Goal: Task Accomplishment & Management: Manage account settings

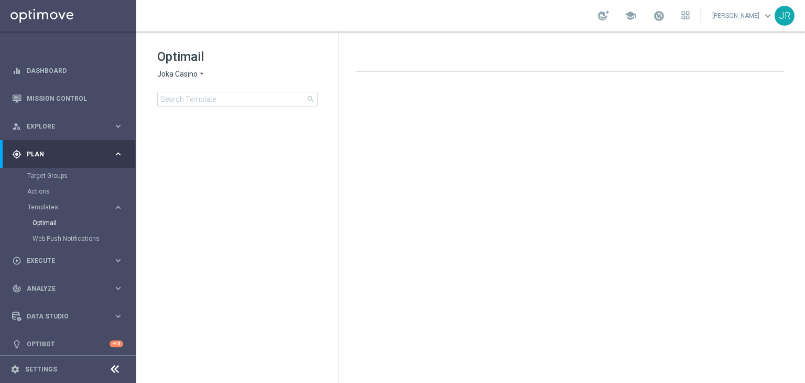
click at [39, 151] on span "Plan" at bounding box center [70, 154] width 86 height 6
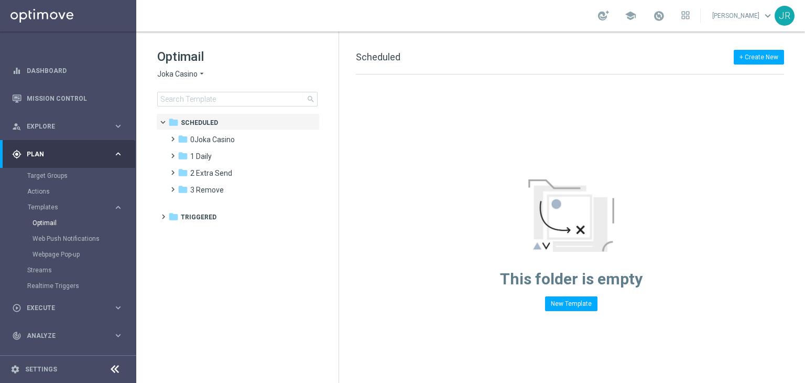
click at [193, 72] on span "Joka Casino" at bounding box center [177, 74] width 40 height 10
click at [182, 277] on tree-viewport "folder Scheduled more_vert folder 0Joka Casino more_vert" at bounding box center [246, 246] width 181 height 267
click at [203, 136] on span "0Joka Casino" at bounding box center [212, 139] width 45 height 9
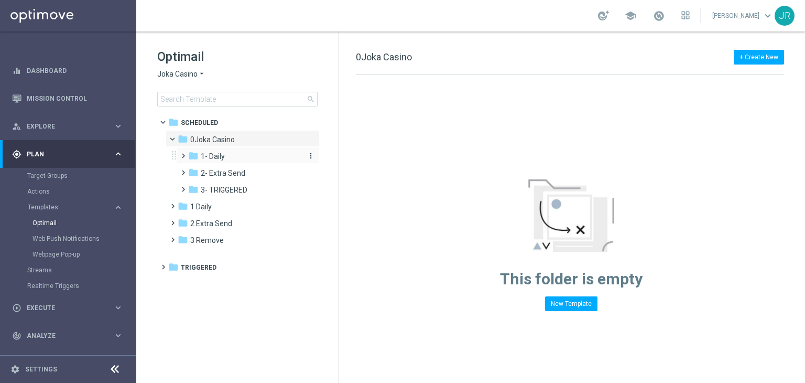
click at [220, 157] on span "1- Daily" at bounding box center [213, 155] width 24 height 9
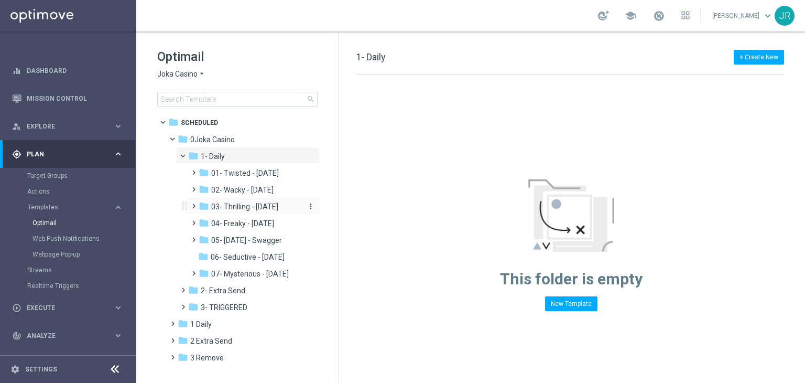
click at [240, 207] on span "03- Thrilling - Thursday" at bounding box center [244, 206] width 67 height 9
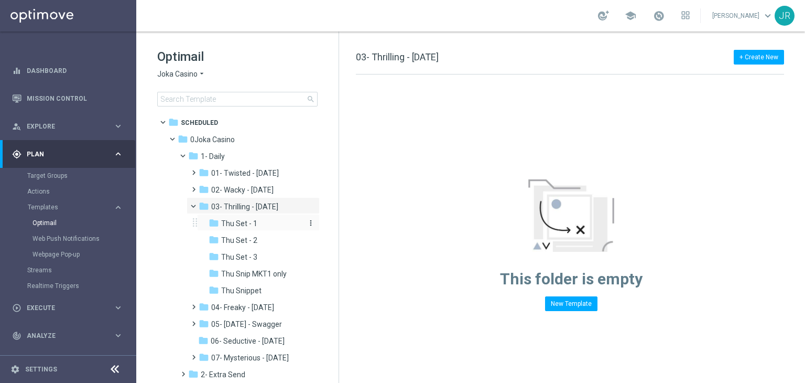
click at [239, 224] on span "Thu Set - 1" at bounding box center [239, 223] width 36 height 9
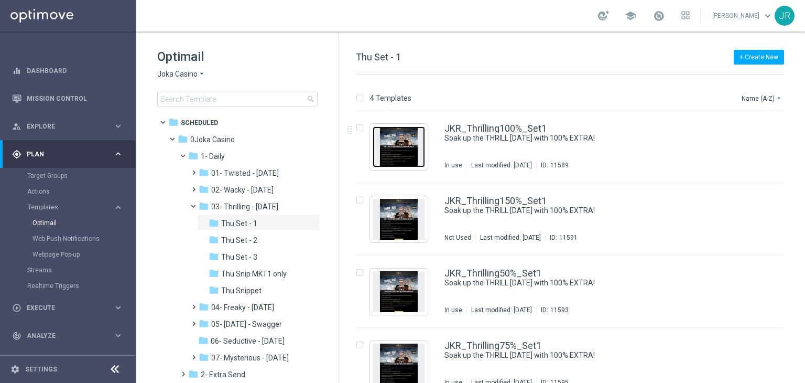
drag, startPoint x: 398, startPoint y: 143, endPoint x: 369, endPoint y: 141, distance: 29.4
click at [398, 143] on img "Press SPACE to select this row." at bounding box center [399, 146] width 52 height 41
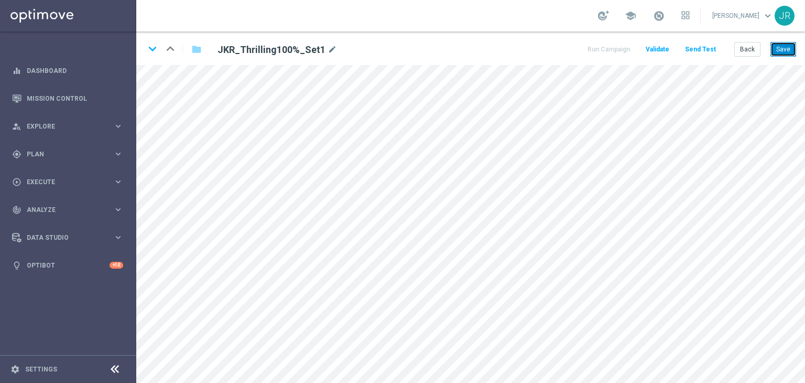
click at [788, 49] on button "Save" at bounding box center [783, 49] width 26 height 15
click at [157, 45] on icon "keyboard_arrow_down" at bounding box center [153, 49] width 16 height 16
click at [792, 53] on button "Save" at bounding box center [783, 49] width 26 height 15
drag, startPoint x: 151, startPoint y: 52, endPoint x: 148, endPoint y: 67, distance: 14.9
click at [151, 52] on icon "keyboard_arrow_down" at bounding box center [153, 49] width 16 height 16
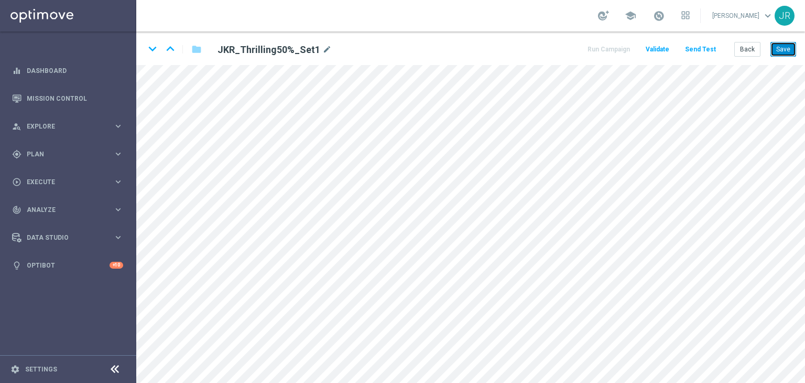
click at [781, 48] on button "Save" at bounding box center [783, 49] width 26 height 15
click at [155, 48] on icon "keyboard_arrow_down" at bounding box center [153, 49] width 16 height 16
click at [780, 52] on button "Save" at bounding box center [783, 49] width 26 height 15
click at [750, 51] on button "Back" at bounding box center [747, 49] width 26 height 15
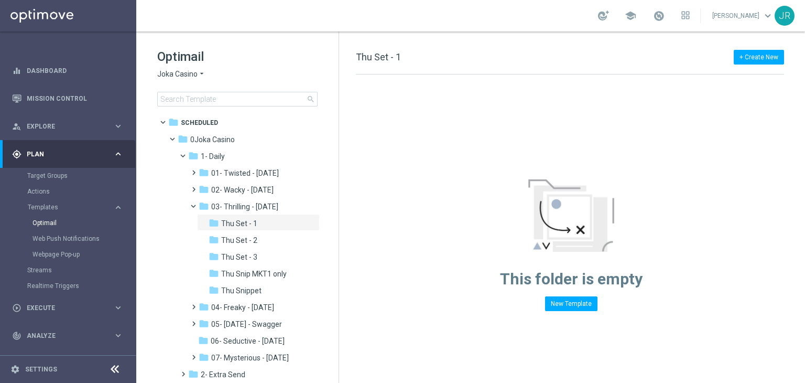
click at [182, 75] on span "Joka Casino" at bounding box center [177, 74] width 40 height 10
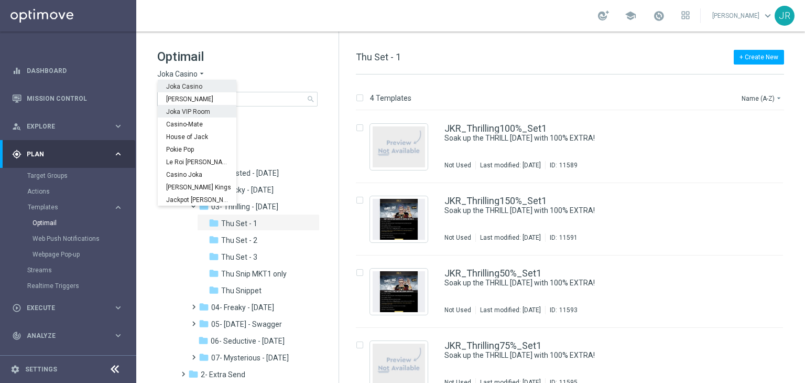
click at [0, 0] on span "Joka VIP Room" at bounding box center [0, 0] width 0 height 0
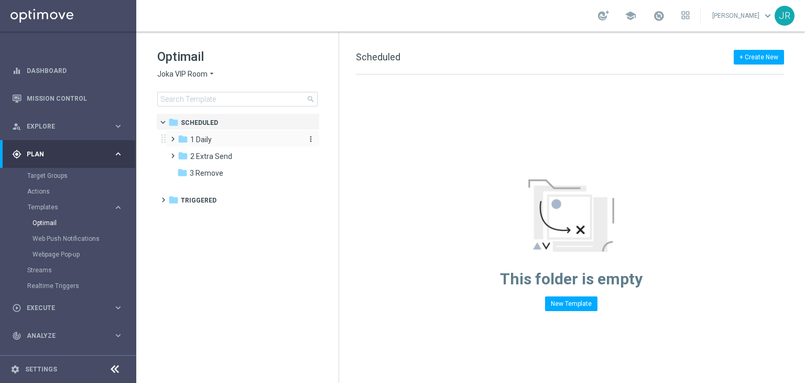
click at [216, 141] on div "folder 1 Daily" at bounding box center [238, 140] width 121 height 12
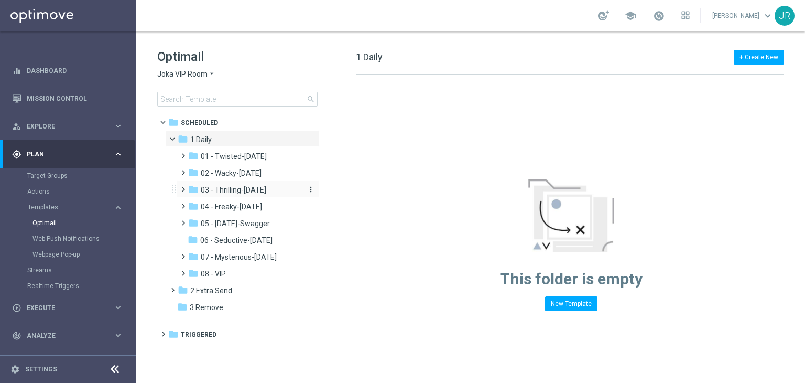
click at [229, 187] on span "03 - Thrilling-[DATE]" at bounding box center [234, 189] width 66 height 9
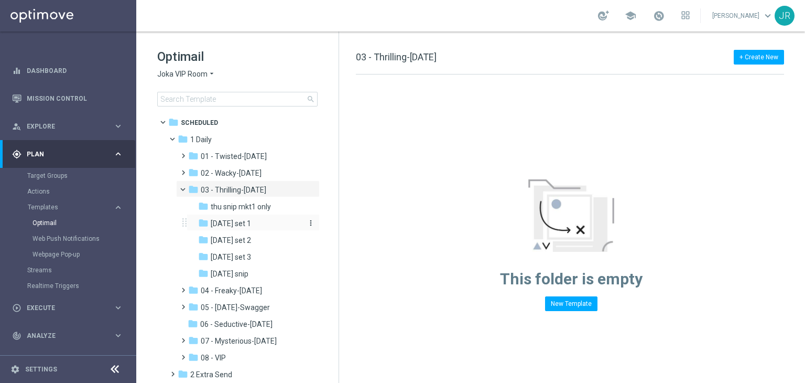
click at [224, 226] on span "Thursday set 1" at bounding box center [231, 223] width 40 height 9
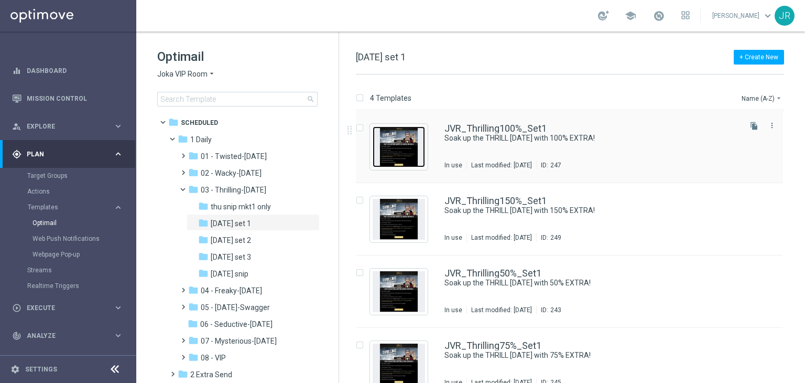
click at [406, 141] on img "Press SPACE to select this row." at bounding box center [399, 146] width 52 height 41
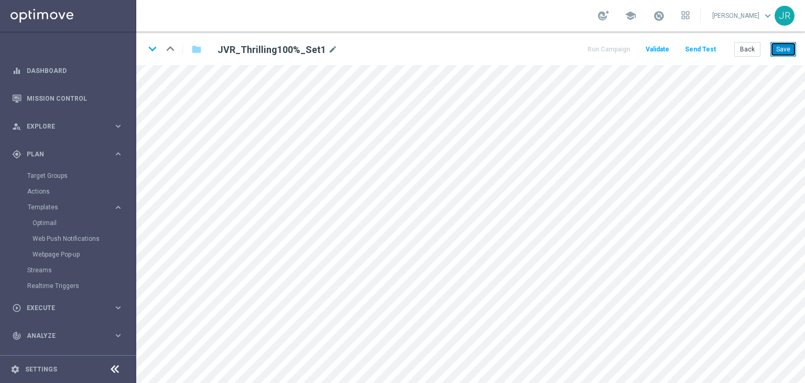
click at [786, 51] on button "Save" at bounding box center [783, 49] width 26 height 15
click at [153, 49] on icon "keyboard_arrow_down" at bounding box center [153, 49] width 16 height 16
drag, startPoint x: 779, startPoint y: 51, endPoint x: 784, endPoint y: 57, distance: 7.9
click at [780, 51] on button "Save" at bounding box center [783, 49] width 26 height 15
click at [154, 46] on icon "keyboard_arrow_down" at bounding box center [153, 49] width 16 height 16
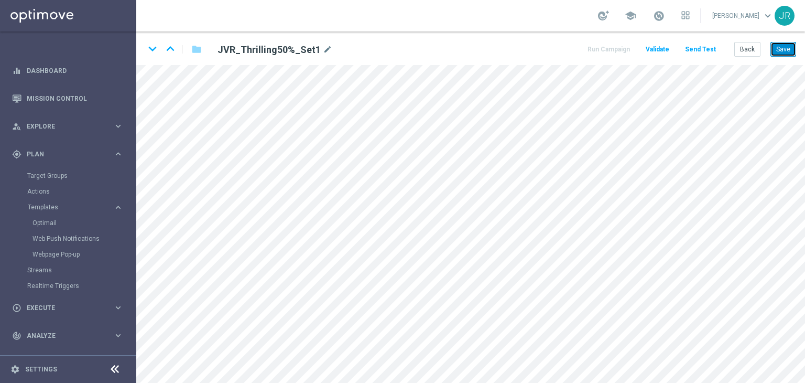
click at [792, 52] on button "Save" at bounding box center [783, 49] width 26 height 15
click at [782, 49] on button "Save" at bounding box center [783, 49] width 26 height 15
click at [151, 52] on icon "keyboard_arrow_down" at bounding box center [153, 49] width 16 height 16
click at [787, 55] on button "Save" at bounding box center [783, 49] width 26 height 15
click at [782, 48] on button "Save" at bounding box center [783, 49] width 26 height 15
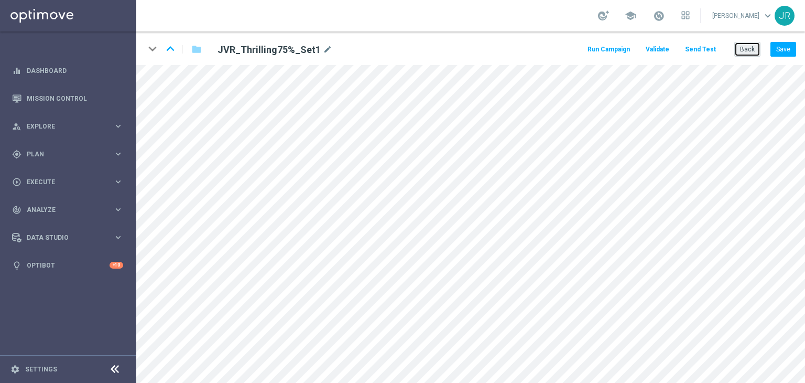
click at [756, 47] on button "Back" at bounding box center [747, 49] width 26 height 15
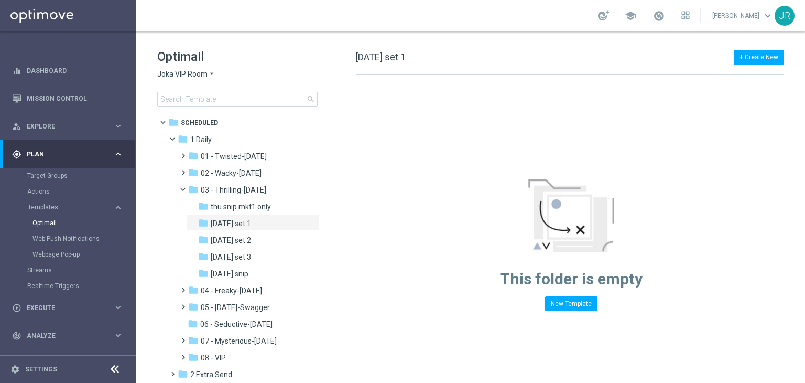
click at [204, 72] on span "Joka VIP Room" at bounding box center [182, 74] width 50 height 10
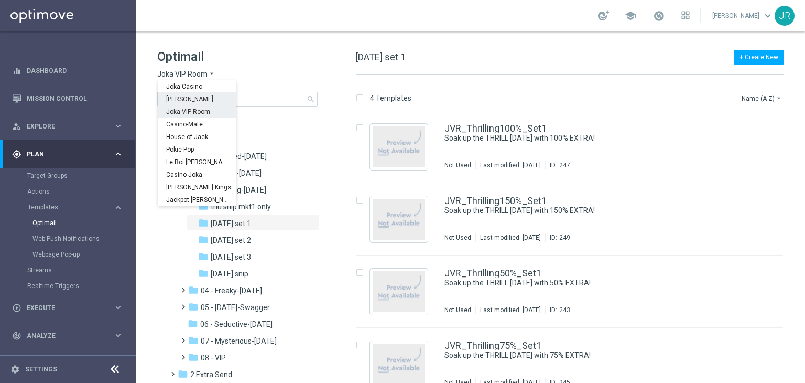
click at [0, 0] on span "[PERSON_NAME]" at bounding box center [0, 0] width 0 height 0
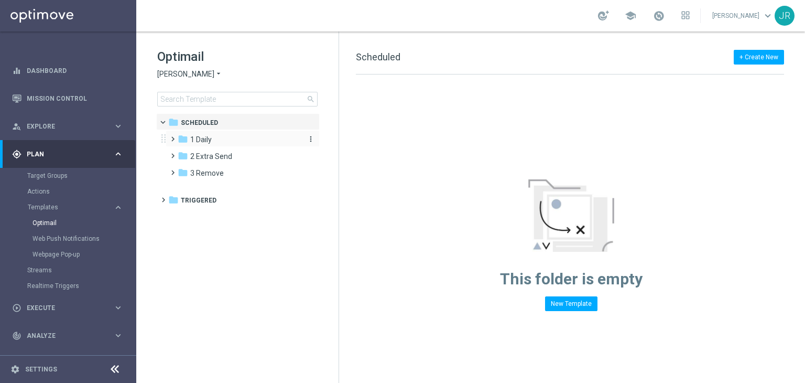
click at [212, 139] on span "1 Daily" at bounding box center [200, 139] width 21 height 9
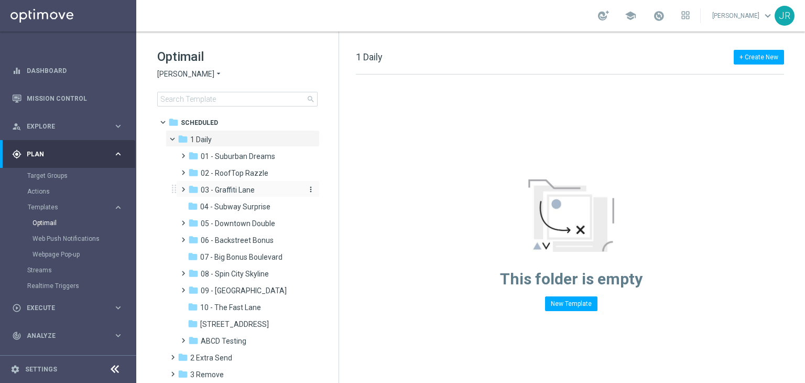
click at [226, 187] on span "03 - Graffiti Lane" at bounding box center [228, 189] width 54 height 9
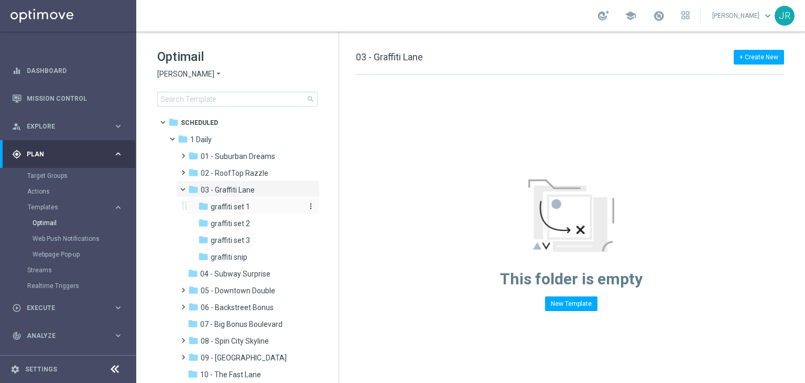
click at [244, 209] on span "graffiti set 1" at bounding box center [230, 206] width 39 height 9
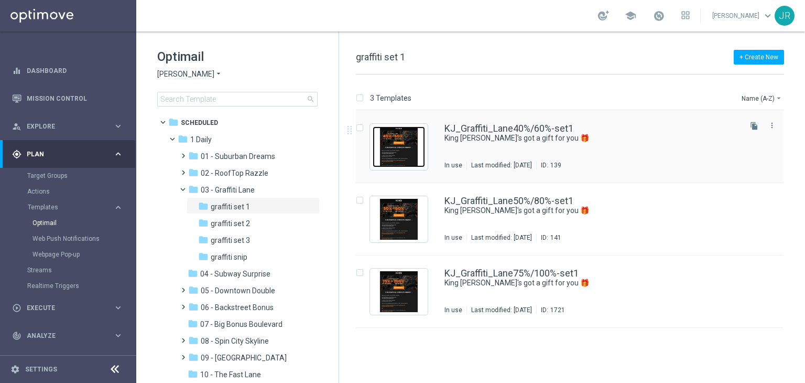
click at [398, 138] on img "Press SPACE to select this row." at bounding box center [399, 146] width 52 height 41
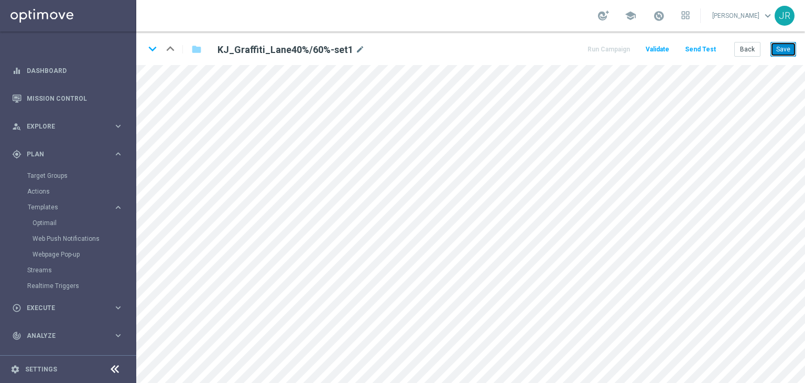
click at [793, 48] on button "Save" at bounding box center [783, 49] width 26 height 15
click at [151, 53] on icon "keyboard_arrow_down" at bounding box center [153, 49] width 16 height 16
click at [785, 49] on button "Save" at bounding box center [783, 49] width 26 height 15
click at [151, 51] on icon "keyboard_arrow_down" at bounding box center [153, 49] width 16 height 16
click at [783, 53] on button "Save" at bounding box center [783, 49] width 26 height 15
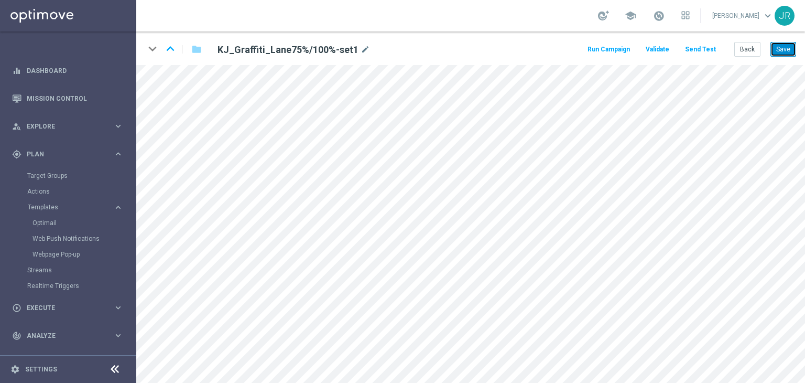
click at [795, 46] on button "Save" at bounding box center [783, 49] width 26 height 15
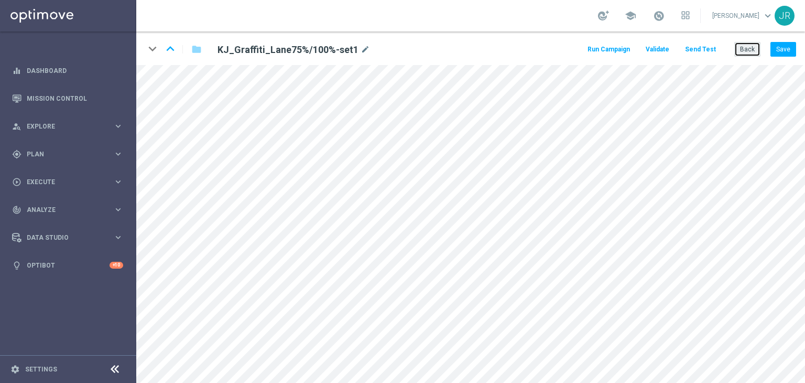
click at [755, 47] on button "Back" at bounding box center [747, 49] width 26 height 15
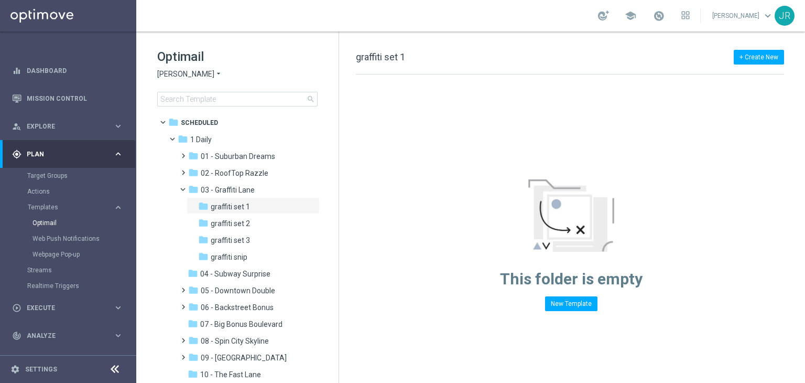
click at [183, 72] on span "[PERSON_NAME]" at bounding box center [185, 74] width 57 height 10
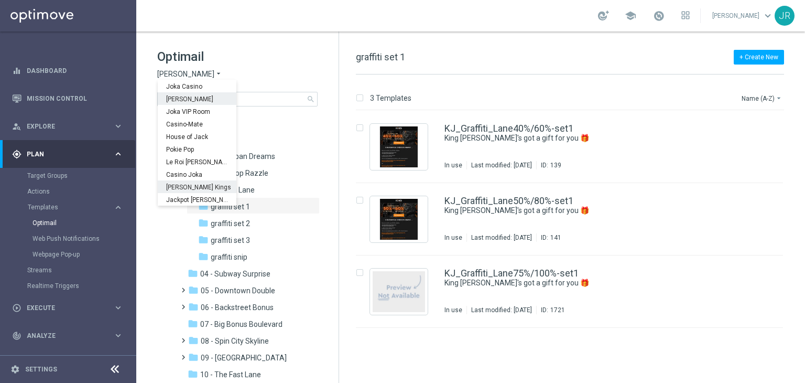
click at [0, 0] on span "[PERSON_NAME] Kings" at bounding box center [0, 0] width 0 height 0
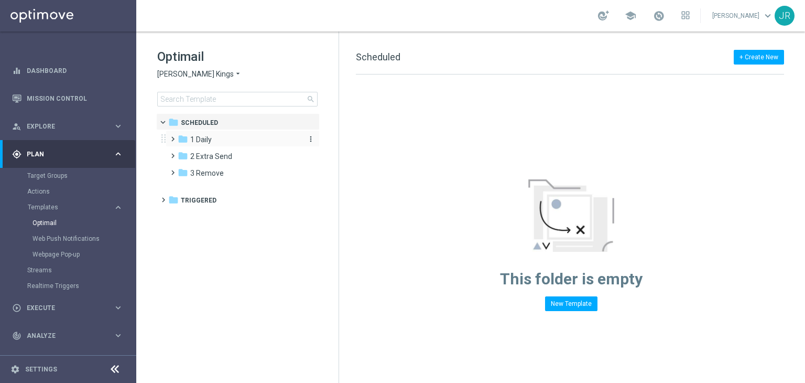
click at [216, 140] on div "folder 1 Daily" at bounding box center [238, 140] width 121 height 12
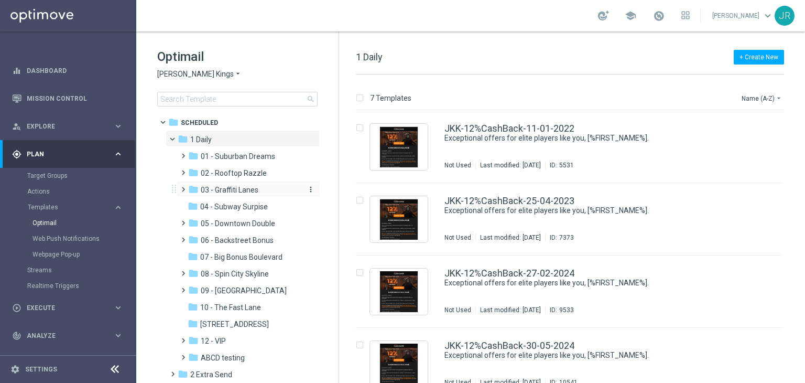
click at [220, 193] on span "03 - Graffiti Lanes" at bounding box center [230, 189] width 58 height 9
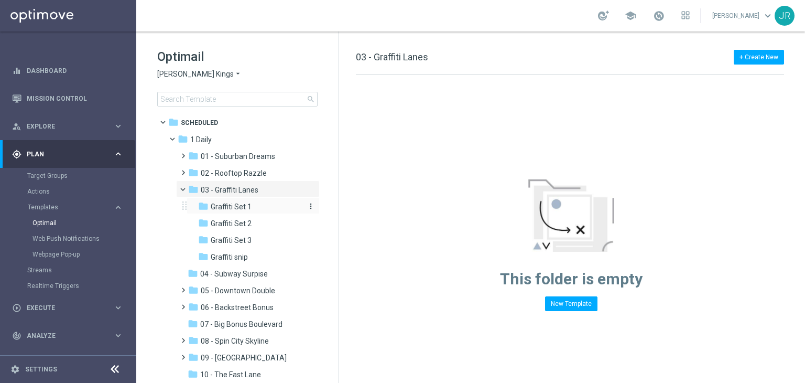
click at [229, 204] on span "Graffiti Set 1" at bounding box center [231, 206] width 41 height 9
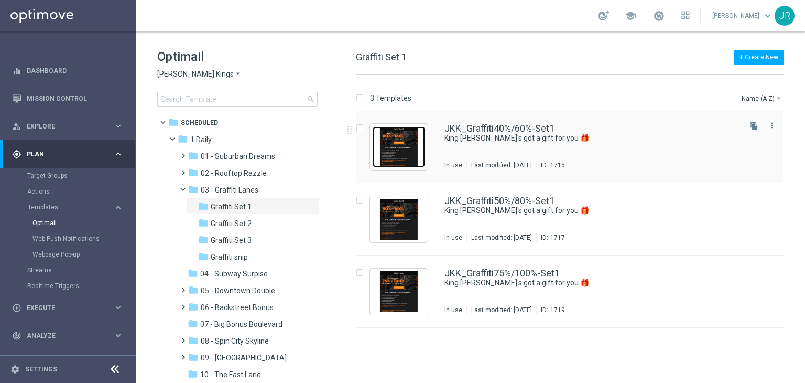
click at [396, 152] on img "Press SPACE to select this row." at bounding box center [399, 146] width 52 height 41
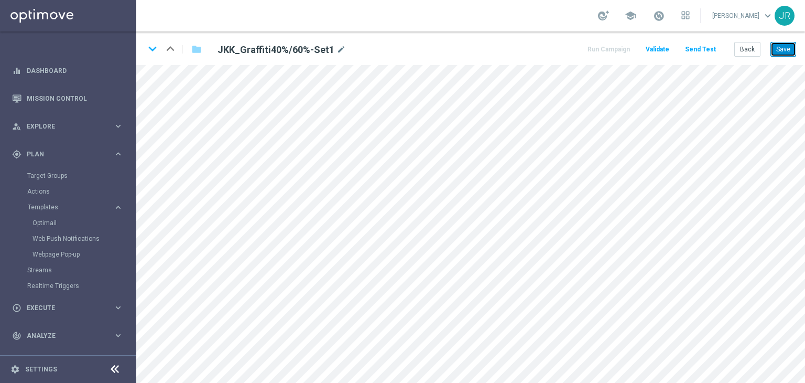
click at [786, 47] on button "Save" at bounding box center [783, 49] width 26 height 15
click at [151, 47] on icon "keyboard_arrow_down" at bounding box center [153, 49] width 16 height 16
click at [790, 47] on button "Save" at bounding box center [783, 49] width 26 height 15
click at [151, 48] on icon "keyboard_arrow_down" at bounding box center [153, 49] width 16 height 16
click at [784, 46] on button "Save" at bounding box center [783, 49] width 26 height 15
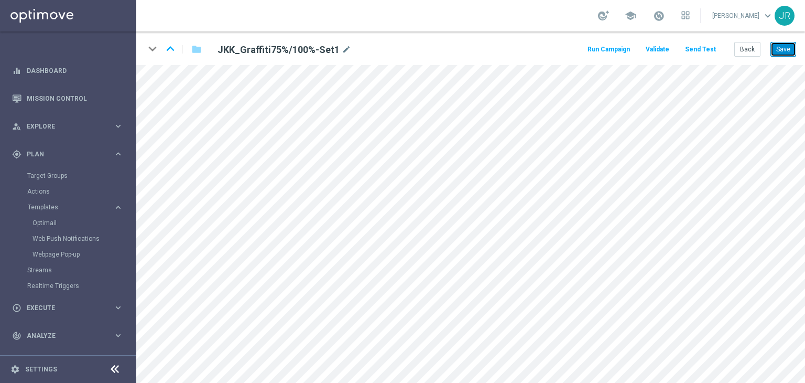
click at [789, 42] on button "Save" at bounding box center [783, 49] width 26 height 15
drag, startPoint x: 783, startPoint y: 48, endPoint x: 700, endPoint y: 53, distance: 82.4
click at [782, 49] on button "Save" at bounding box center [783, 49] width 26 height 15
click at [786, 45] on button "Save" at bounding box center [783, 49] width 26 height 15
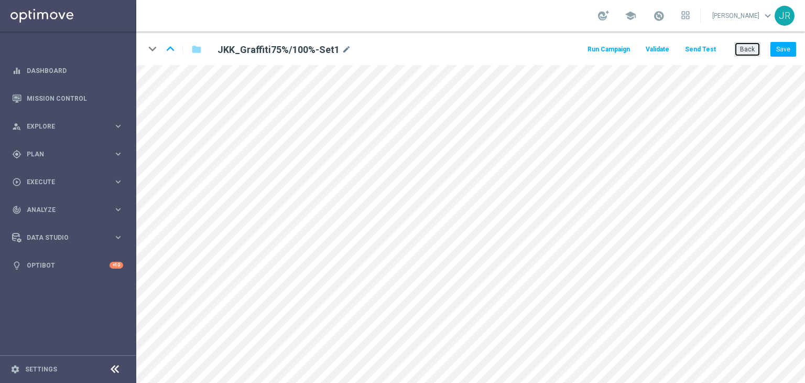
click at [748, 47] on button "Back" at bounding box center [747, 49] width 26 height 15
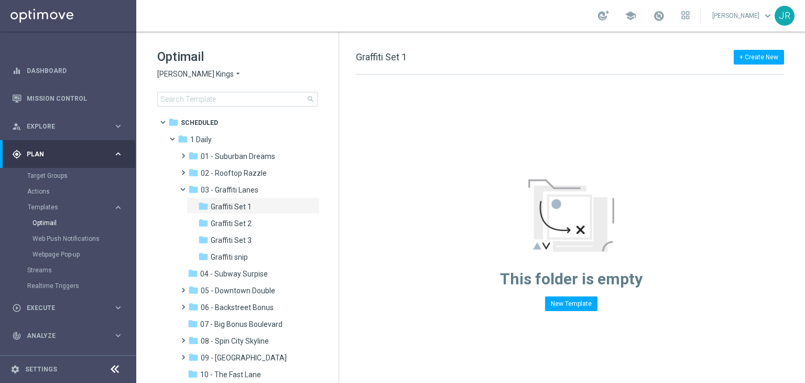
click at [174, 76] on span "[PERSON_NAME] Kings" at bounding box center [195, 74] width 77 height 10
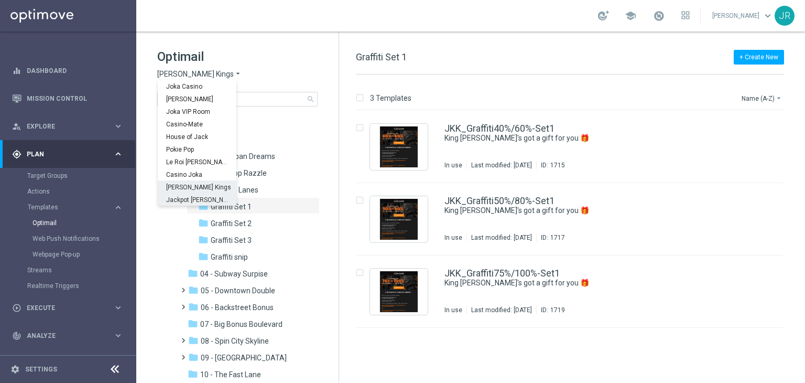
click at [0, 0] on span "Jackpot [PERSON_NAME]" at bounding box center [0, 0] width 0 height 0
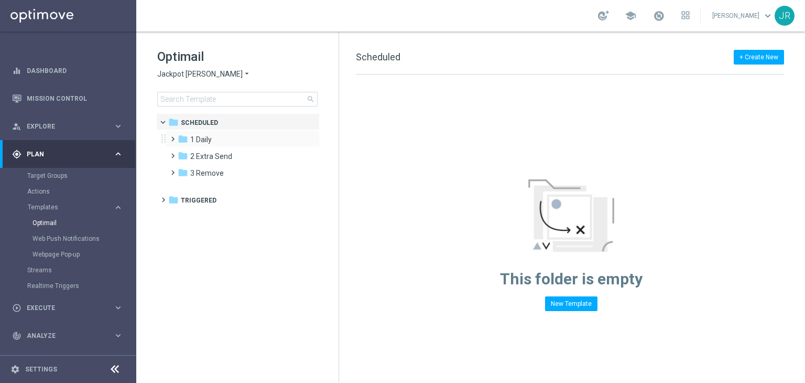
click at [205, 133] on div "folder 1 Daily more_vert" at bounding box center [243, 138] width 154 height 17
click at [243, 137] on div "folder 1 Daily" at bounding box center [238, 140] width 121 height 12
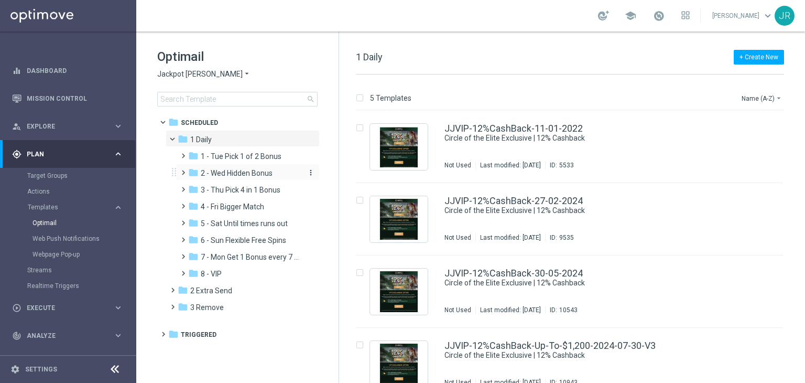
click at [223, 174] on span "2 - Wed Hidden Bonus" at bounding box center [237, 172] width 72 height 9
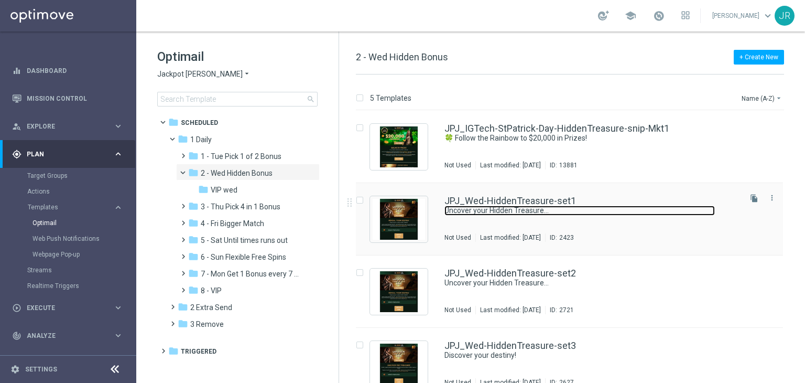
click at [495, 214] on link "Uncover your Hidden Treasure…" at bounding box center [579, 210] width 270 height 10
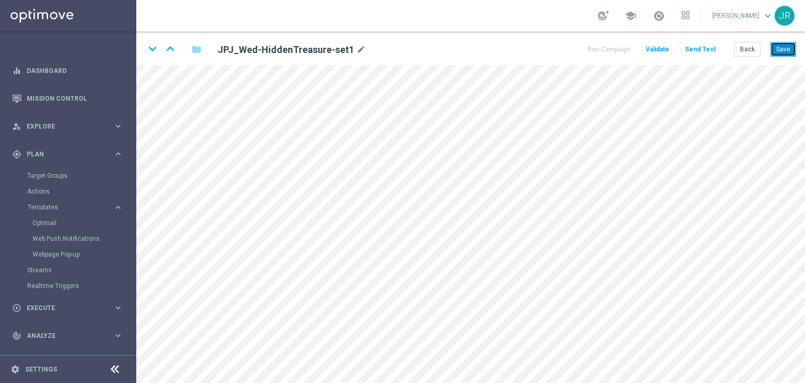
click at [788, 50] on button "Save" at bounding box center [783, 49] width 26 height 15
click at [780, 51] on button "Save" at bounding box center [783, 49] width 26 height 15
click at [783, 49] on button "Save" at bounding box center [783, 49] width 26 height 15
click at [785, 51] on button "Save" at bounding box center [783, 49] width 26 height 15
click at [780, 44] on button "Save" at bounding box center [783, 49] width 26 height 15
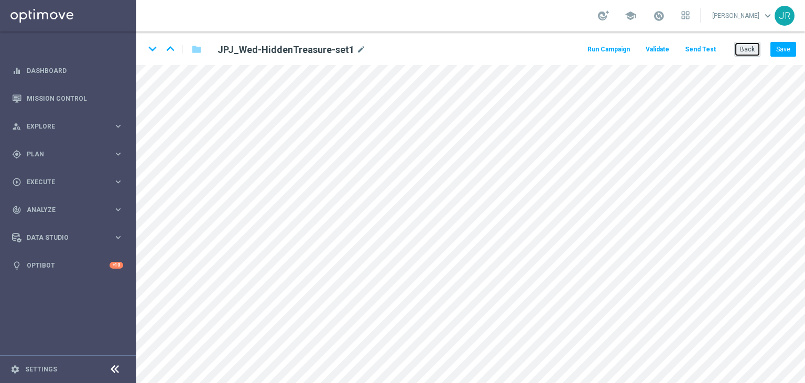
click at [746, 50] on button "Back" at bounding box center [747, 49] width 26 height 15
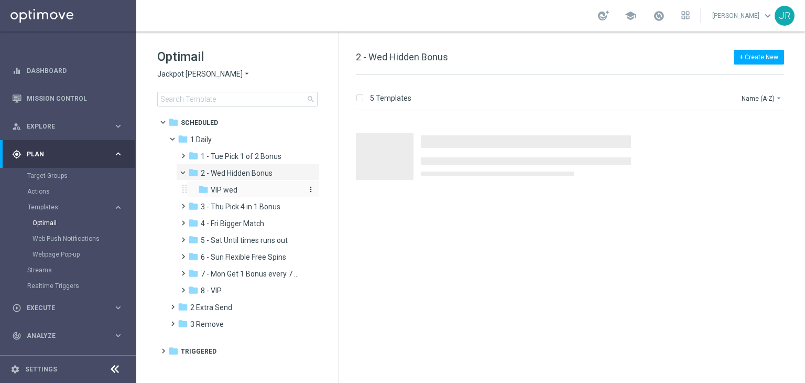
click at [223, 193] on span "VIP wed" at bounding box center [224, 189] width 27 height 9
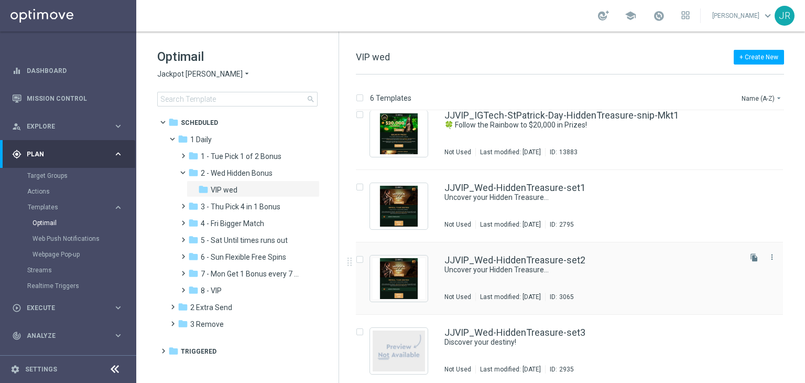
scroll to position [105, 0]
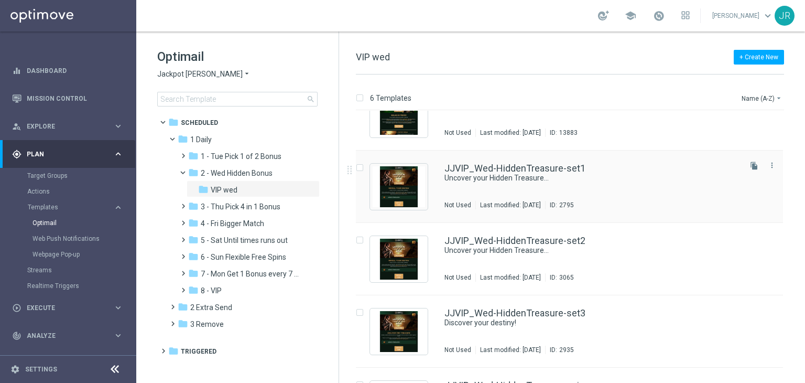
click at [501, 184] on div "JJVIP_Wed-HiddenTreasure-set1 Uncover your Hidden Treasure… Not Used Last modif…" at bounding box center [591, 187] width 295 height 46
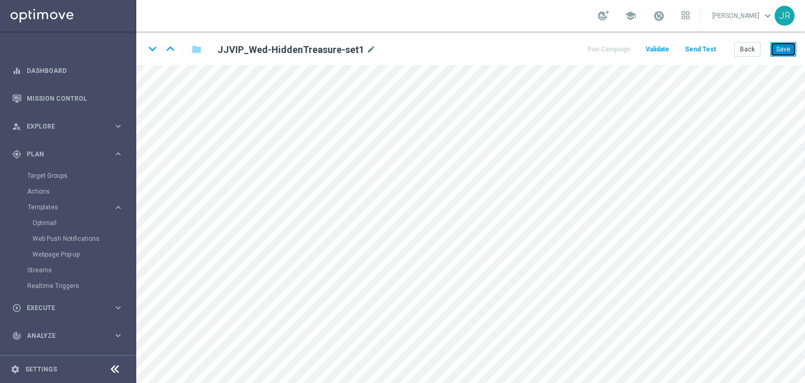
click at [794, 52] on button "Save" at bounding box center [783, 49] width 26 height 15
drag, startPoint x: 791, startPoint y: 51, endPoint x: 792, endPoint y: 57, distance: 6.5
click at [791, 51] on button "Save" at bounding box center [783, 49] width 26 height 15
click at [783, 55] on button "Save" at bounding box center [783, 49] width 26 height 15
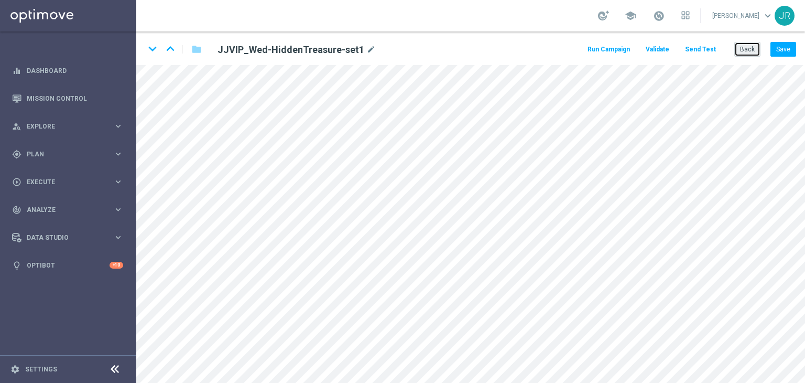
click at [747, 44] on button "Back" at bounding box center [747, 49] width 26 height 15
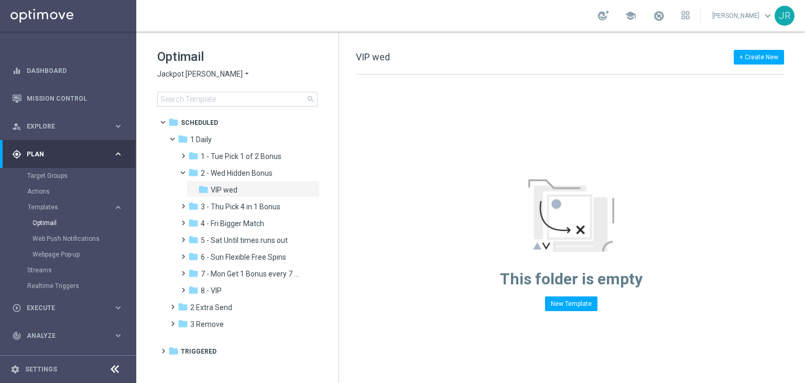
click at [170, 75] on span "Jackpot Jill" at bounding box center [199, 74] width 85 height 10
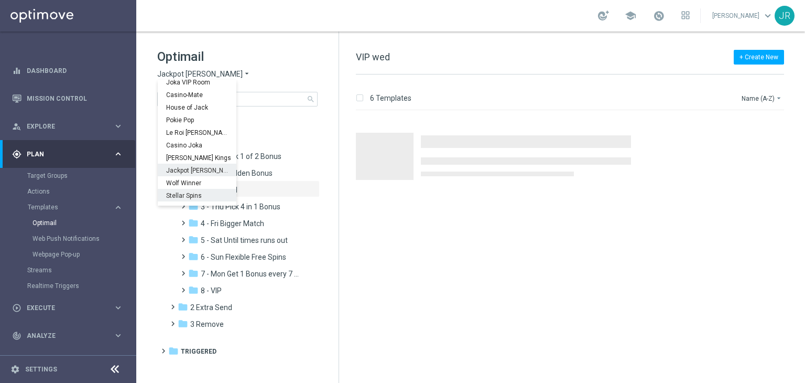
scroll to position [38, 0]
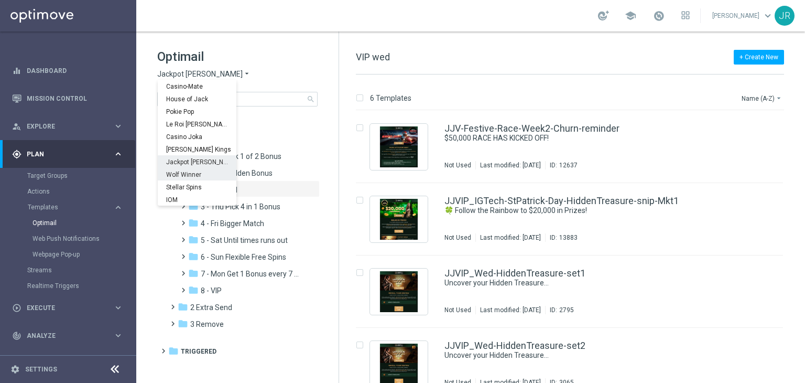
click at [0, 0] on span "Wolf Winner" at bounding box center [0, 0] width 0 height 0
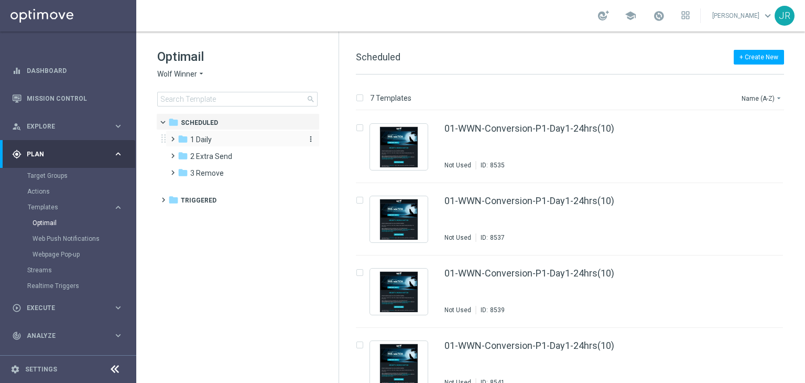
click at [212, 140] on div "folder 1 Daily" at bounding box center [238, 140] width 121 height 12
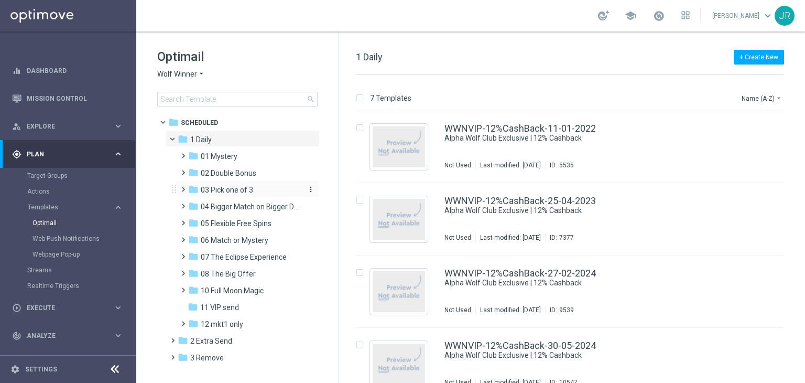
click at [224, 189] on span "03 Pick one of 3" at bounding box center [227, 189] width 52 height 9
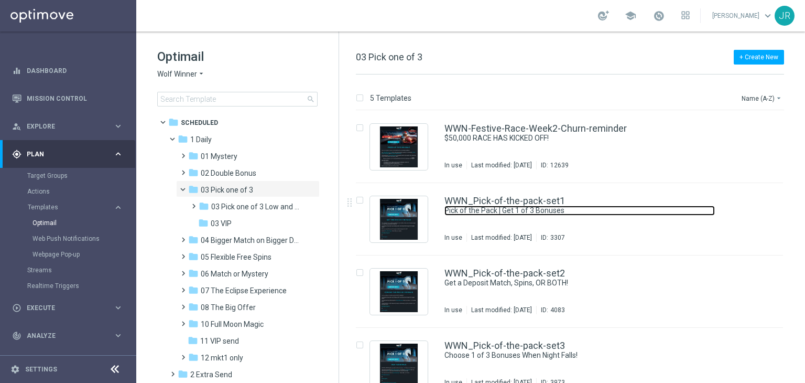
click at [497, 212] on link "Pick of the Pack | Get 1 of 3 Bonuses" at bounding box center [579, 210] width 270 height 10
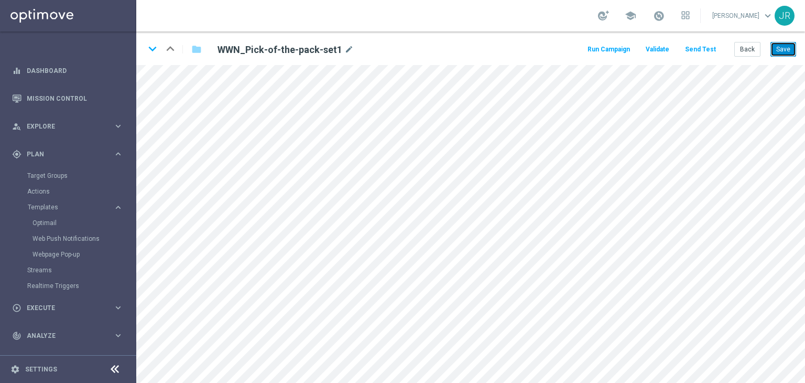
drag, startPoint x: 778, startPoint y: 56, endPoint x: 782, endPoint y: 61, distance: 6.7
click at [778, 56] on button "Save" at bounding box center [783, 49] width 26 height 15
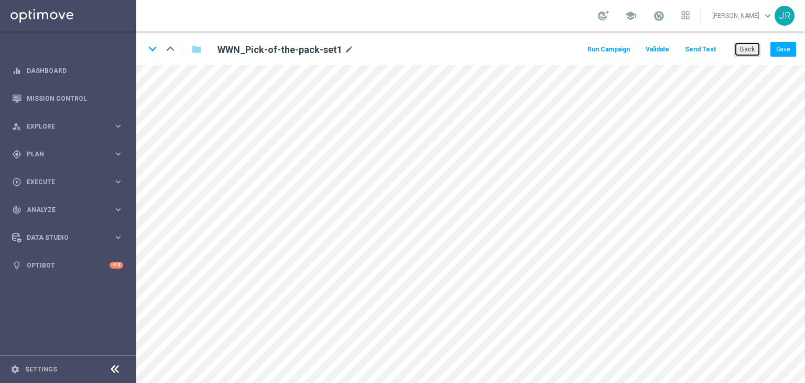
click at [756, 49] on button "Back" at bounding box center [747, 49] width 26 height 15
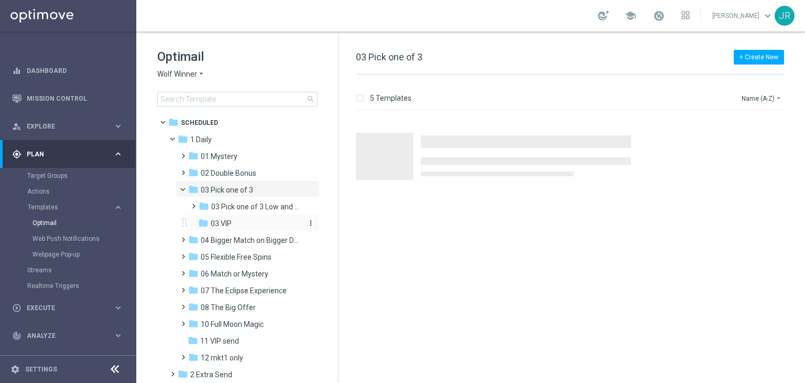
click at [221, 227] on span "03 VIP" at bounding box center [221, 223] width 21 height 9
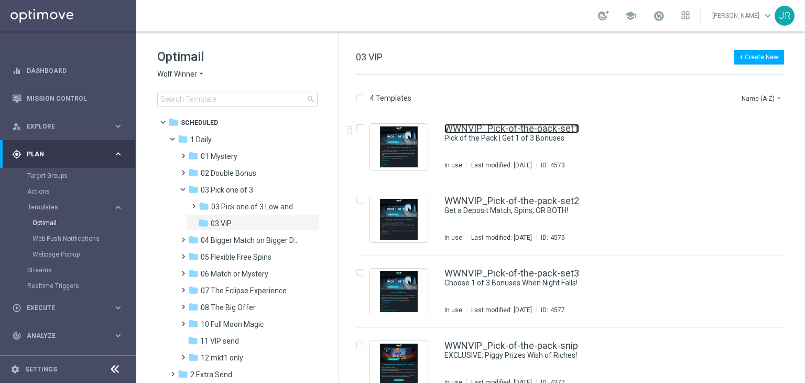
click at [541, 129] on link "WWNVIP_Pick-of-the-pack-set1" at bounding box center [511, 128] width 135 height 9
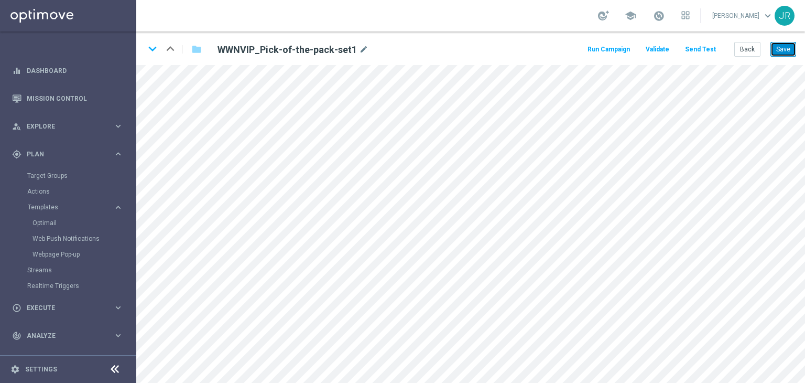
click at [784, 47] on button "Save" at bounding box center [783, 49] width 26 height 15
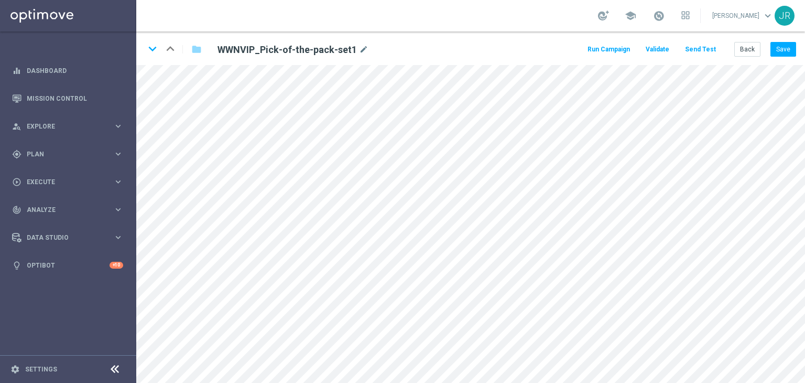
click at [761, 49] on div "Back Save" at bounding box center [765, 49] width 62 height 15
click at [744, 47] on button "Back" at bounding box center [747, 49] width 26 height 15
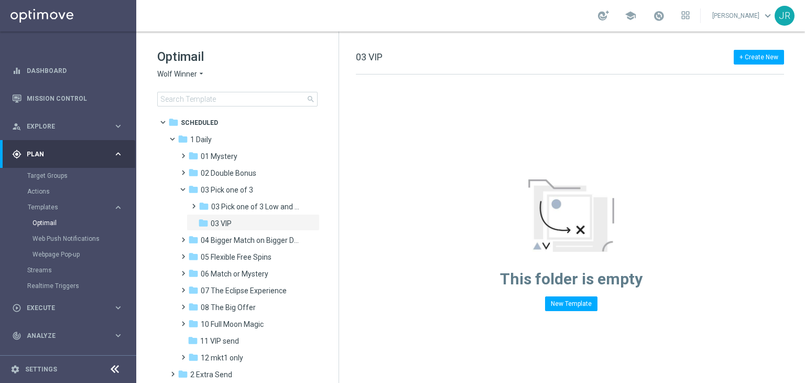
click at [171, 75] on span "Wolf Winner" at bounding box center [177, 74] width 40 height 10
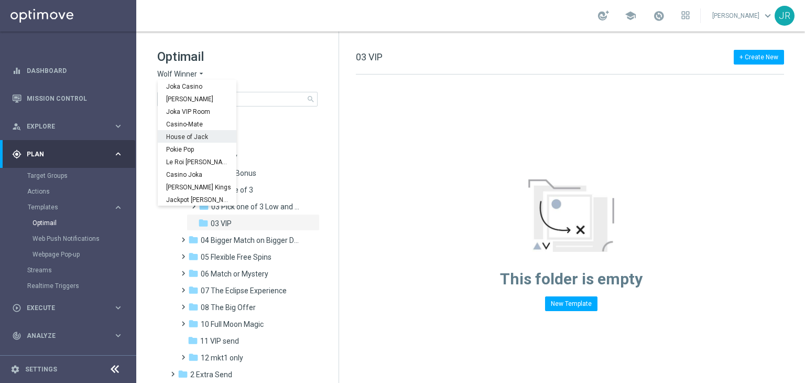
scroll to position [38, 0]
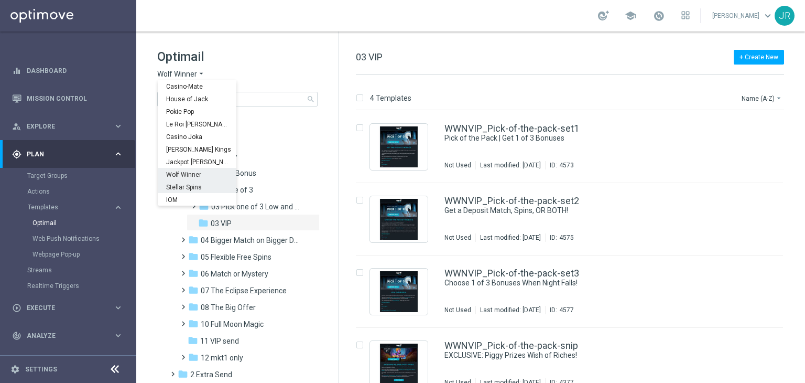
click at [0, 0] on span "Stellar Spins" at bounding box center [0, 0] width 0 height 0
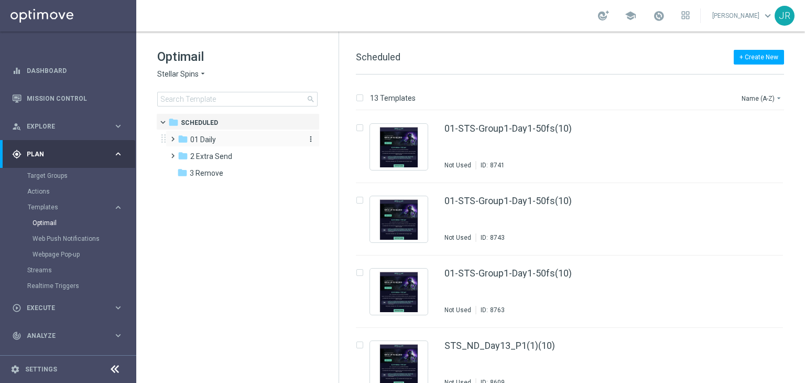
drag, startPoint x: 199, startPoint y: 139, endPoint x: 207, endPoint y: 139, distance: 7.9
click at [207, 139] on span "01 Daily" at bounding box center [203, 139] width 26 height 9
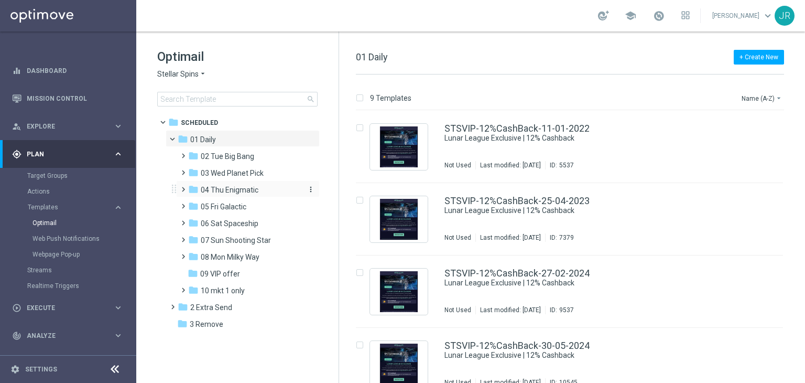
click at [260, 192] on div "folder 04 Thu Enigmatic" at bounding box center [244, 190] width 112 height 12
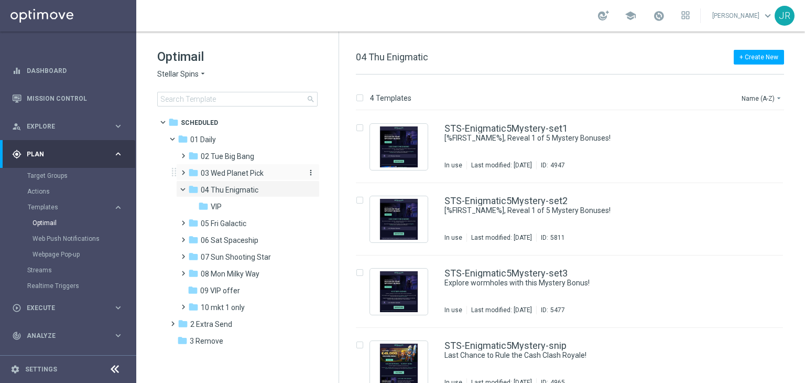
click at [264, 176] on div "folder 03 Wed Planet Pick" at bounding box center [244, 173] width 112 height 12
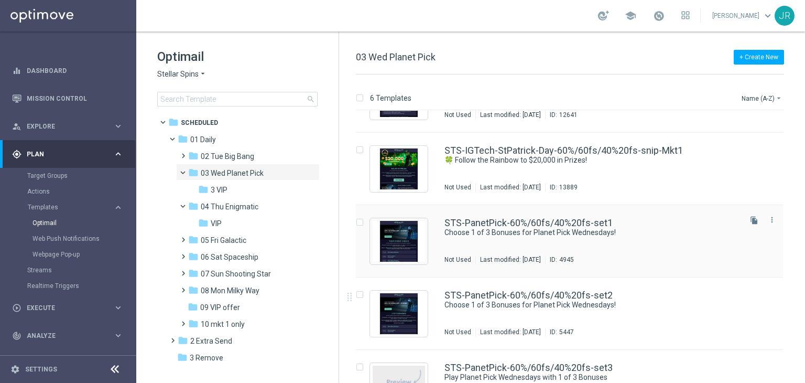
scroll to position [52, 0]
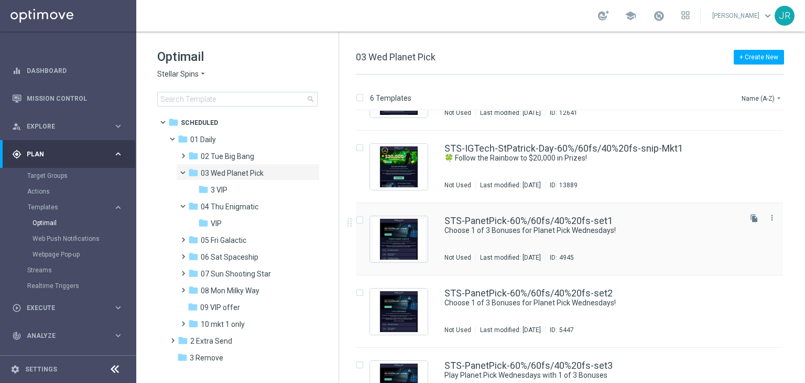
click at [584, 246] on div "STS-PanetPick-60%/60fs/40%20fs-set1 Choose 1 of 3 Bonuses for Planet Pick Wedne…" at bounding box center [591, 239] width 295 height 46
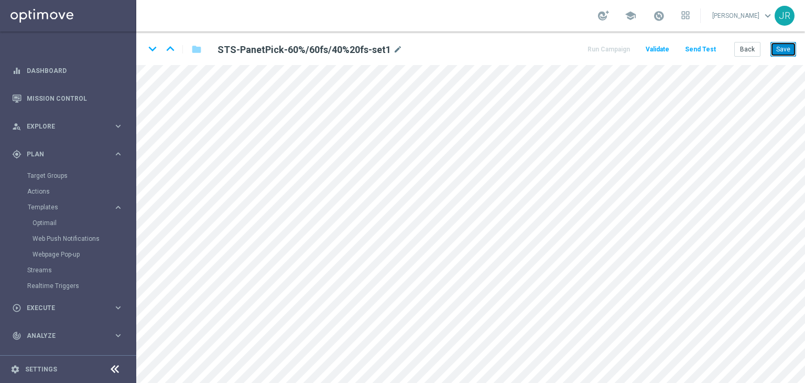
click at [778, 48] on button "Save" at bounding box center [783, 49] width 26 height 15
click at [780, 53] on button "Save" at bounding box center [783, 49] width 26 height 15
click at [784, 57] on div "keyboard_arrow_down keyboard_arrow_up folder STS-PanetPick-60%/60fs/40%20fs-set…" at bounding box center [470, 48] width 669 height 34
click at [790, 46] on button "Save" at bounding box center [783, 49] width 26 height 15
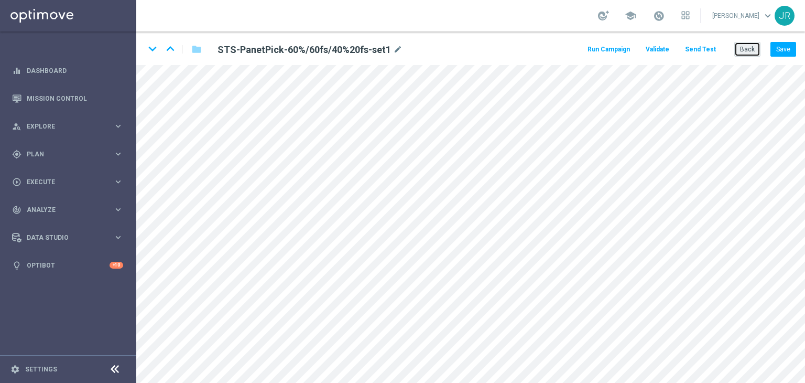
drag, startPoint x: 745, startPoint y: 48, endPoint x: 736, endPoint y: 51, distance: 9.8
click at [745, 48] on button "Back" at bounding box center [747, 49] width 26 height 15
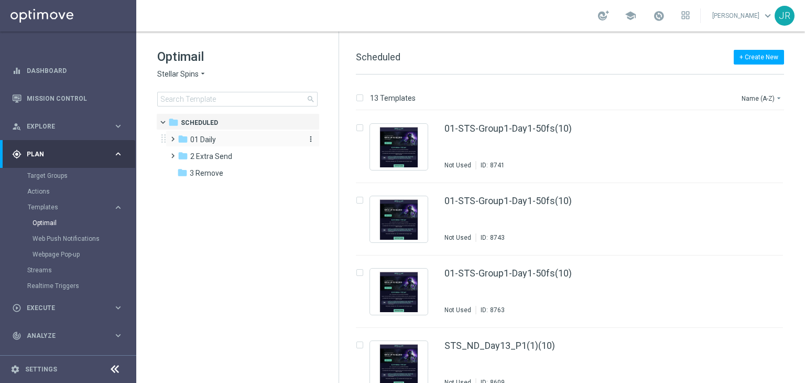
click at [221, 141] on div "folder 01 Daily" at bounding box center [238, 140] width 121 height 12
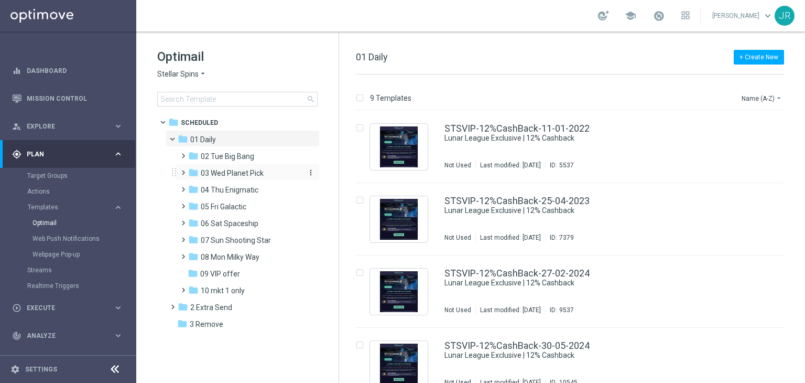
click at [233, 174] on span "03 Wed Planet Pick" at bounding box center [232, 172] width 63 height 9
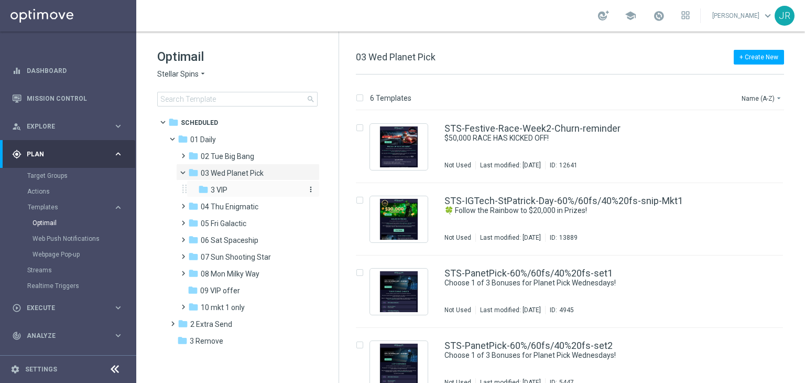
click at [244, 195] on div "folder 3 VIP" at bounding box center [249, 190] width 103 height 12
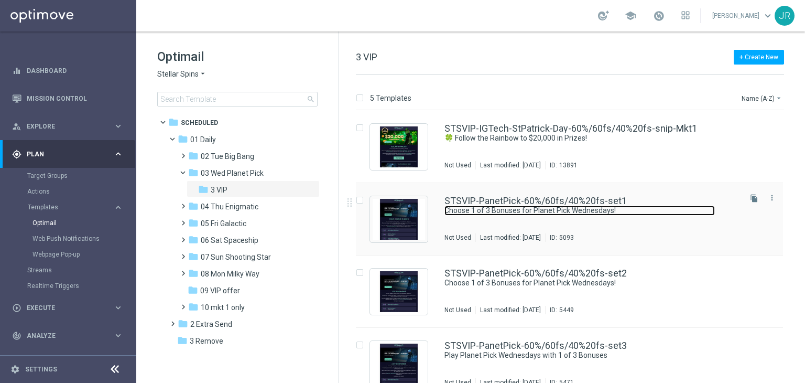
click at [573, 215] on link "Choose 1 of 3 Bonuses for Planet Pick Wednesdays!" at bounding box center [579, 210] width 270 height 10
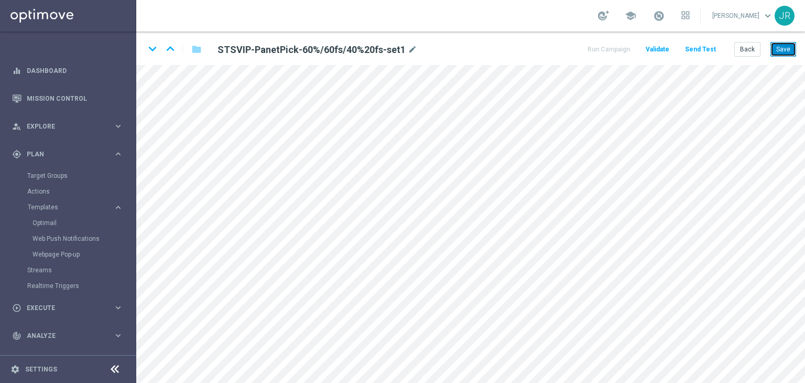
click at [776, 51] on button "Save" at bounding box center [783, 49] width 26 height 15
click at [782, 49] on button "Save" at bounding box center [783, 49] width 26 height 15
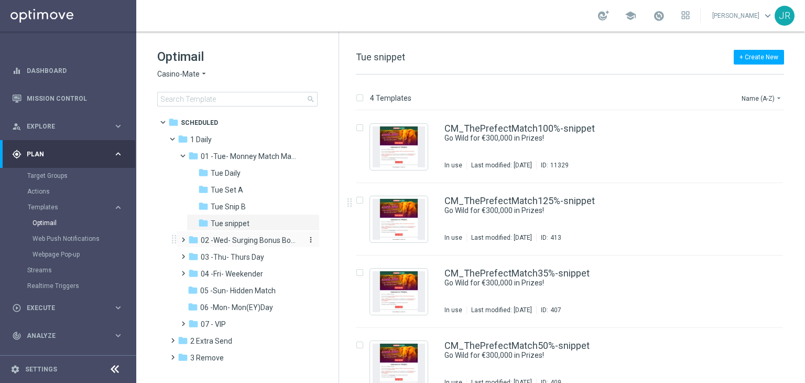
click at [229, 238] on span "02 -Wed- Surging Bonus Booster" at bounding box center [250, 239] width 99 height 9
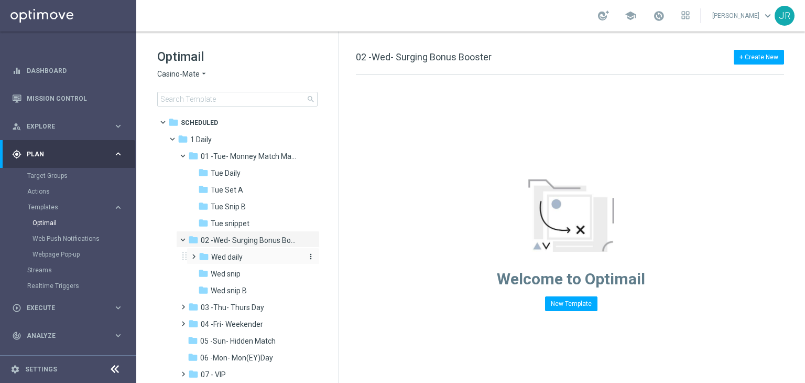
click at [231, 253] on span "Wed daily" at bounding box center [226, 256] width 31 height 9
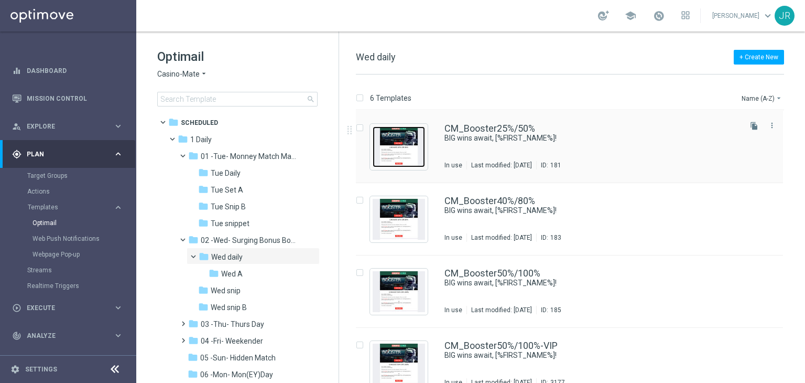
click at [397, 137] on img "Press SPACE to select this row." at bounding box center [399, 146] width 52 height 41
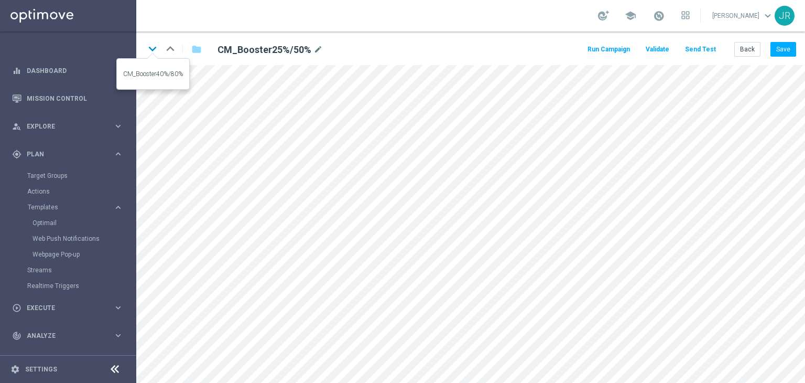
click at [149, 51] on icon "keyboard_arrow_down" at bounding box center [153, 49] width 16 height 16
click at [170, 49] on icon "keyboard_arrow_up" at bounding box center [170, 49] width 16 height 16
click at [155, 46] on icon "keyboard_arrow_down" at bounding box center [153, 49] width 16 height 16
click at [786, 45] on button "Save" at bounding box center [783, 49] width 26 height 15
click at [152, 50] on icon "keyboard_arrow_down" at bounding box center [153, 49] width 16 height 16
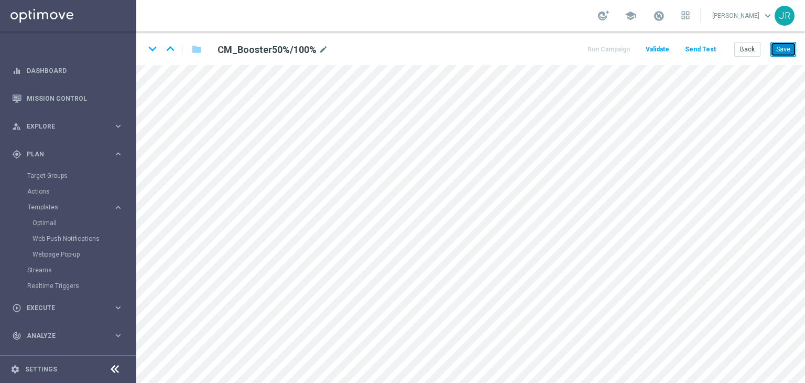
click at [786, 55] on button "Save" at bounding box center [783, 49] width 26 height 15
click at [149, 50] on icon "keyboard_arrow_down" at bounding box center [153, 49] width 16 height 16
click at [789, 55] on button "Save" at bounding box center [783, 49] width 26 height 15
click at [154, 49] on icon "keyboard_arrow_down" at bounding box center [153, 49] width 16 height 16
click at [779, 44] on button "Save" at bounding box center [783, 49] width 26 height 15
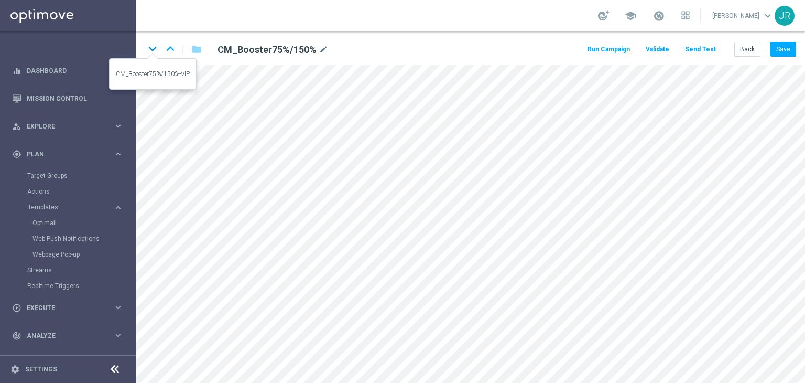
click at [155, 47] on icon "keyboard_arrow_down" at bounding box center [153, 49] width 16 height 16
drag, startPoint x: 785, startPoint y: 52, endPoint x: 791, endPoint y: 63, distance: 12.7
click at [785, 52] on button "Save" at bounding box center [783, 49] width 26 height 15
drag, startPoint x: 791, startPoint y: 47, endPoint x: 800, endPoint y: 52, distance: 10.8
click at [792, 49] on button "Save" at bounding box center [783, 49] width 26 height 15
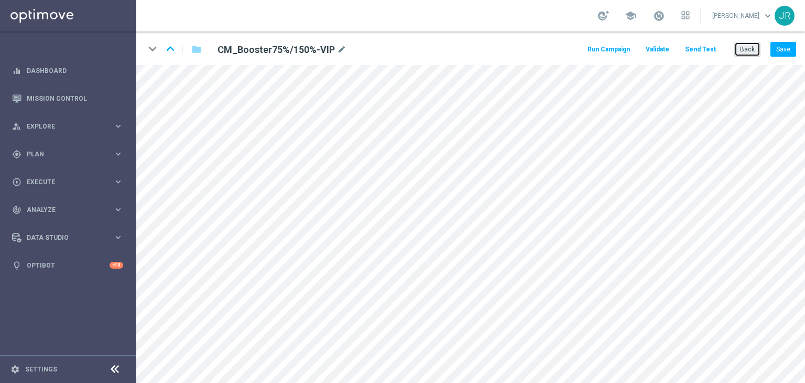
drag, startPoint x: 748, startPoint y: 48, endPoint x: 540, endPoint y: 74, distance: 210.2
click at [745, 47] on button "Back" at bounding box center [747, 49] width 26 height 15
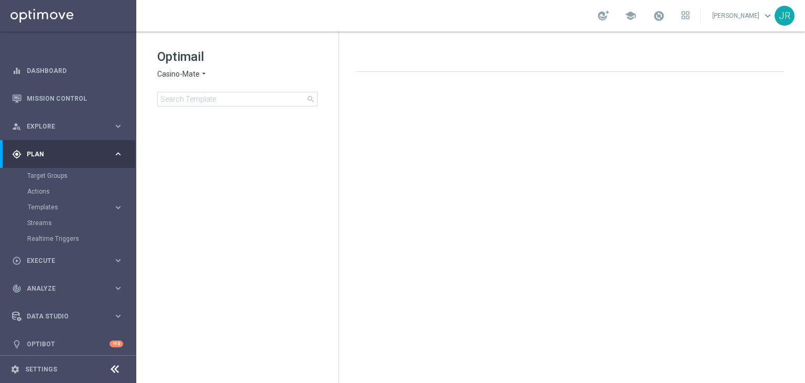
click at [182, 77] on span "Casino-Mate" at bounding box center [178, 74] width 42 height 10
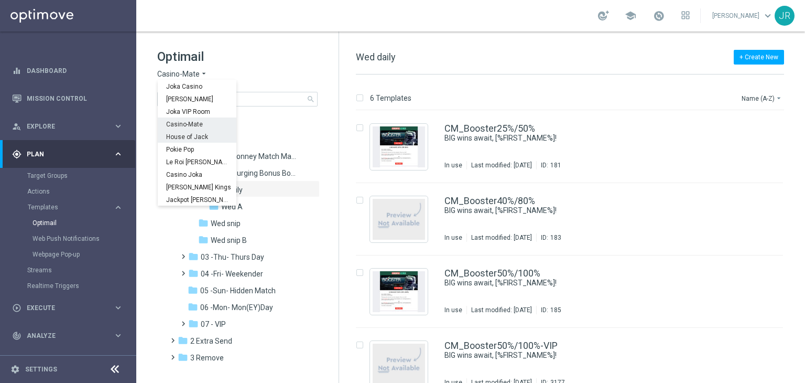
click at [189, 142] on div "House of Jack" at bounding box center [197, 136] width 79 height 13
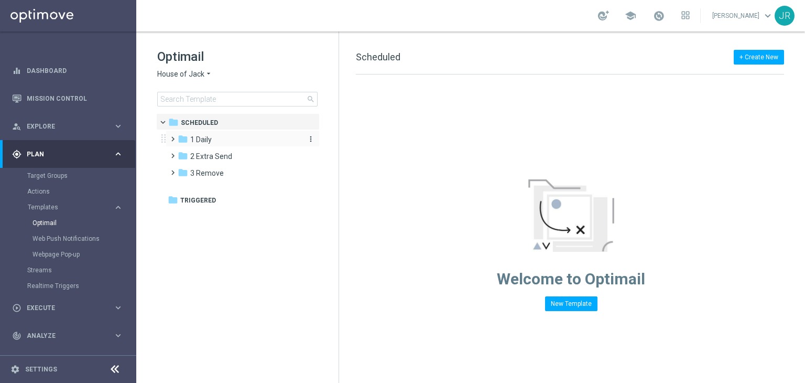
click at [210, 135] on span "1 Daily" at bounding box center [200, 139] width 21 height 9
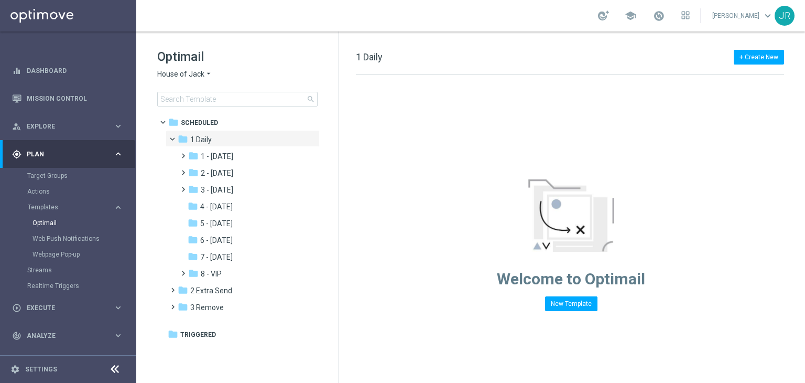
drag, startPoint x: 241, startPoint y: 171, endPoint x: 334, endPoint y: 173, distance: 93.9
click at [233, 171] on span "2 - [DATE]" at bounding box center [217, 172] width 32 height 9
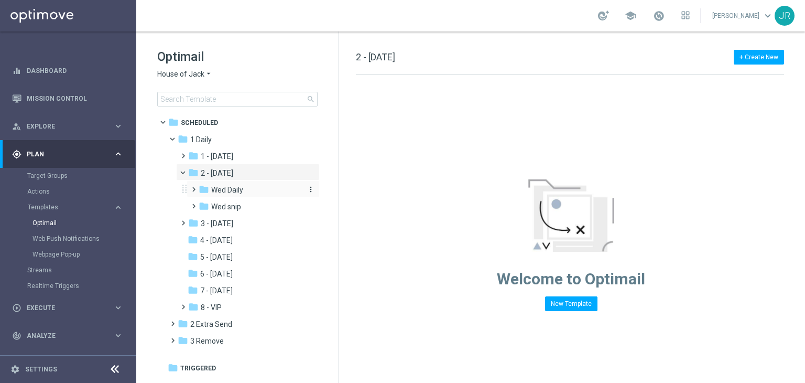
click at [241, 193] on span "Wed Daily" at bounding box center [227, 189] width 32 height 9
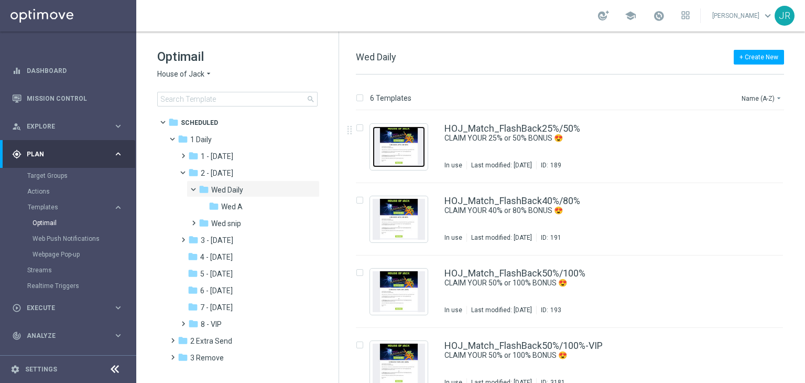
drag, startPoint x: 399, startPoint y: 143, endPoint x: 407, endPoint y: 153, distance: 12.3
click at [400, 143] on img "Press SPACE to select this row." at bounding box center [399, 146] width 52 height 41
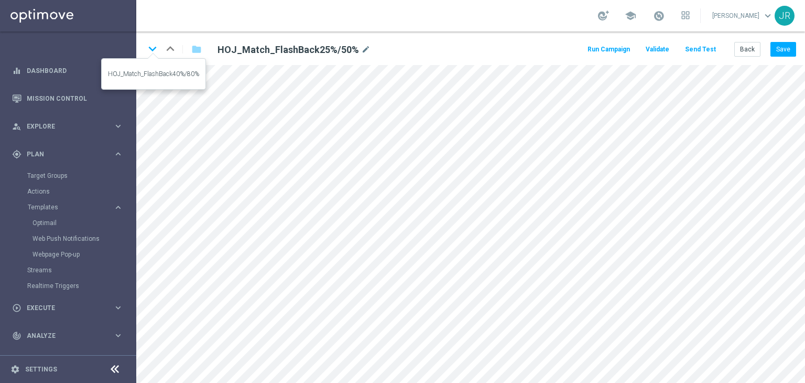
click at [157, 50] on icon "keyboard_arrow_down" at bounding box center [153, 49] width 16 height 16
click at [788, 55] on button "Save" at bounding box center [783, 49] width 26 height 15
click at [786, 49] on button "Save" at bounding box center [783, 49] width 26 height 15
click at [149, 48] on icon "keyboard_arrow_down" at bounding box center [153, 49] width 16 height 16
click at [786, 53] on button "Save" at bounding box center [783, 49] width 26 height 15
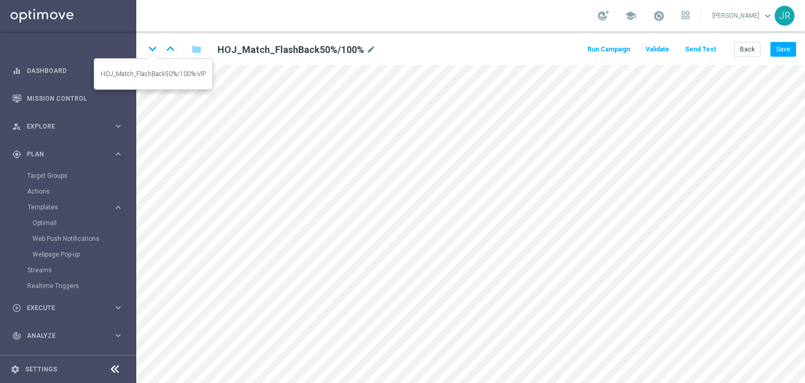
click at [155, 47] on icon "keyboard_arrow_down" at bounding box center [153, 49] width 16 height 16
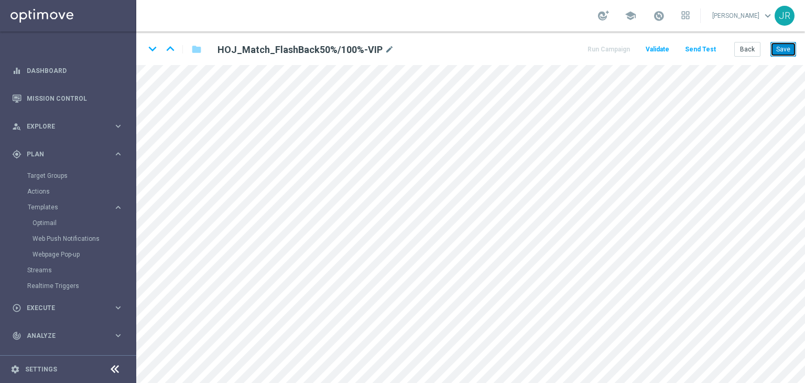
click at [795, 51] on button "Save" at bounding box center [783, 49] width 26 height 15
click at [789, 50] on button "Save" at bounding box center [783, 49] width 26 height 15
drag, startPoint x: 153, startPoint y: 49, endPoint x: 231, endPoint y: 80, distance: 83.5
click at [153, 49] on icon "keyboard_arrow_down" at bounding box center [153, 49] width 16 height 16
drag, startPoint x: 782, startPoint y: 47, endPoint x: 776, endPoint y: 51, distance: 7.3
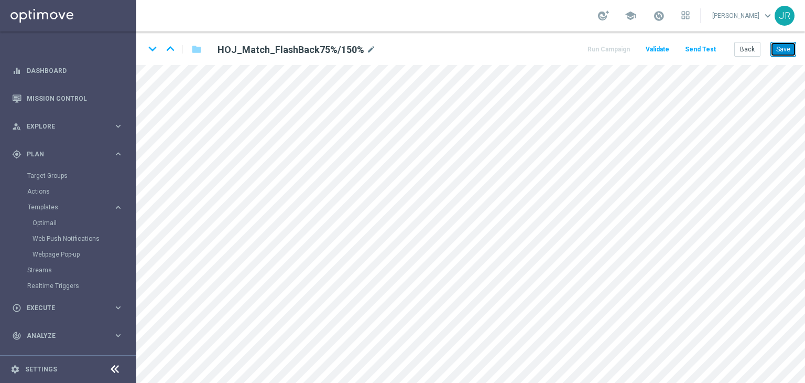
click at [782, 47] on button "Save" at bounding box center [783, 49] width 26 height 15
click at [150, 45] on icon "keyboard_arrow_down" at bounding box center [153, 49] width 16 height 16
drag, startPoint x: 792, startPoint y: 47, endPoint x: 805, endPoint y: 60, distance: 17.8
click at [793, 47] on button "Save" at bounding box center [783, 49] width 26 height 15
click at [789, 51] on button "Save" at bounding box center [783, 49] width 26 height 15
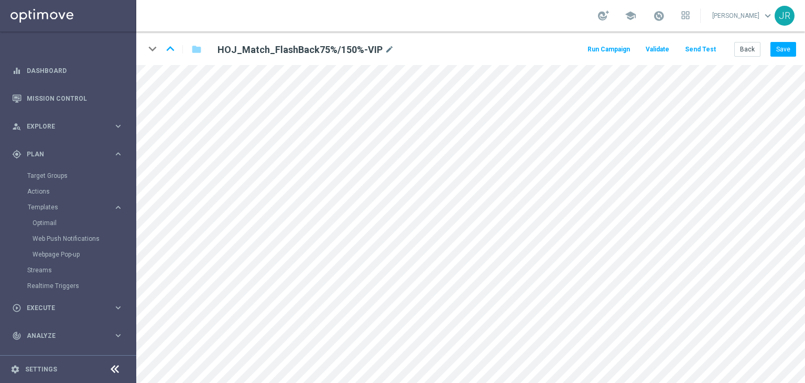
click at [799, 47] on div "keyboard_arrow_down keyboard_arrow_up folder HOJ_Match_FlashBack75%/150%-VIP mo…" at bounding box center [470, 48] width 669 height 34
click at [785, 48] on button "Save" at bounding box center [783, 49] width 26 height 15
drag, startPoint x: 744, startPoint y: 53, endPoint x: 711, endPoint y: 70, distance: 37.0
click at [744, 53] on button "Back" at bounding box center [747, 49] width 26 height 15
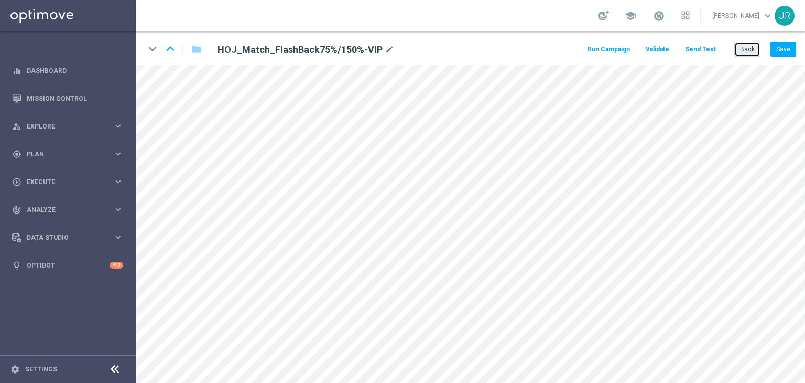
click at [746, 49] on button "Back" at bounding box center [747, 49] width 26 height 15
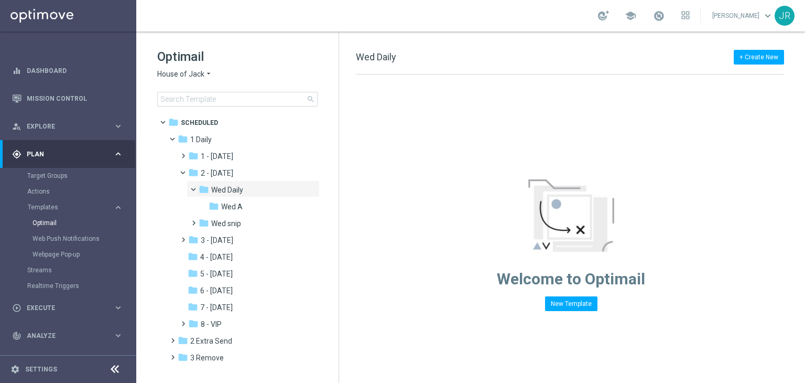
click at [184, 70] on span "House of Jack" at bounding box center [180, 74] width 47 height 10
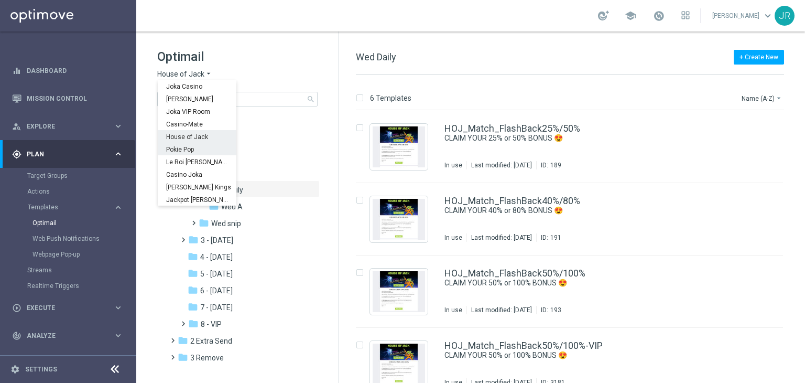
click at [0, 0] on span "Pokie Pop" at bounding box center [0, 0] width 0 height 0
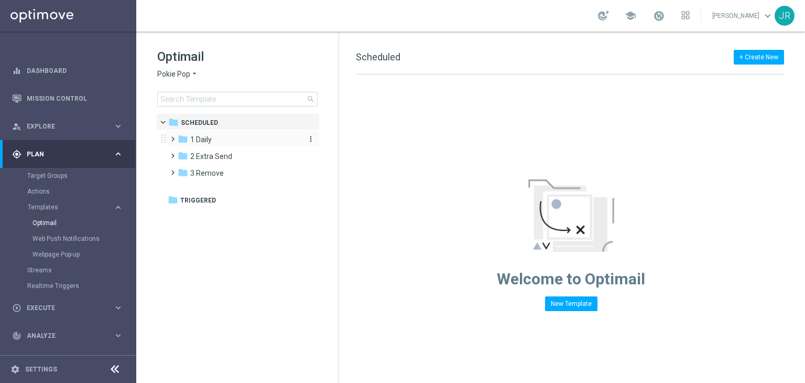
click at [208, 139] on span "1 Daily" at bounding box center [200, 139] width 21 height 9
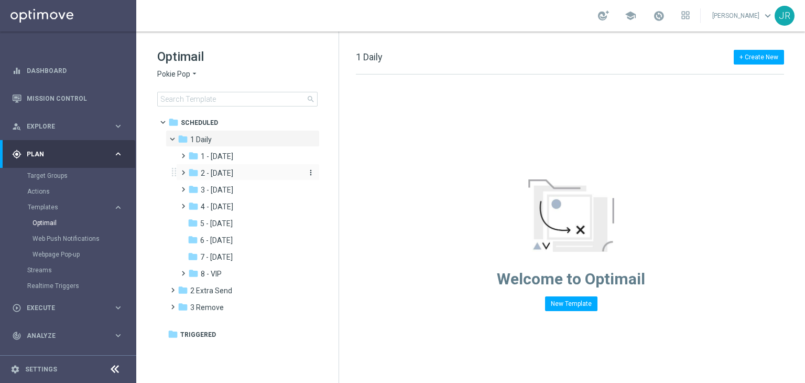
click at [223, 175] on span "2 - Wednesday" at bounding box center [217, 172] width 32 height 9
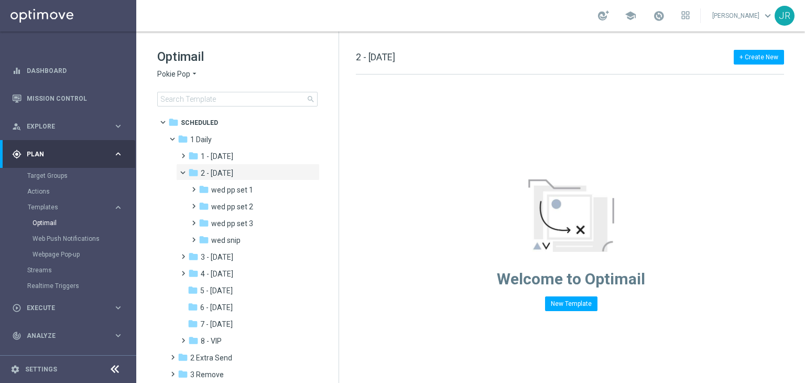
drag, startPoint x: 240, startPoint y: 190, endPoint x: 481, endPoint y: 188, distance: 240.6
click at [240, 190] on span "wed pp set 1" at bounding box center [232, 189] width 42 height 9
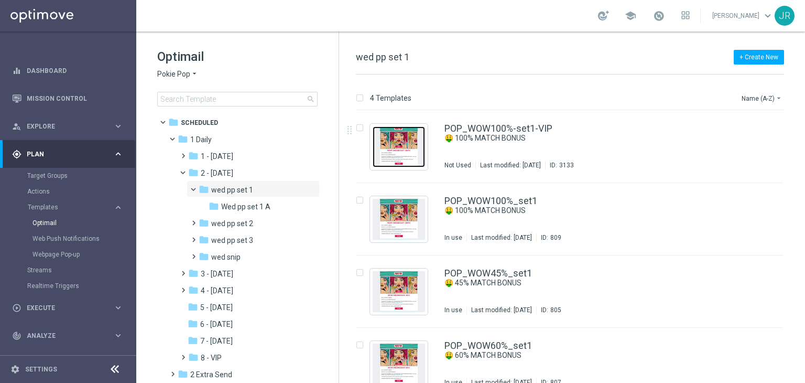
drag, startPoint x: 395, startPoint y: 156, endPoint x: 405, endPoint y: 175, distance: 20.9
click at [395, 156] on img "Press SPACE to select this row." at bounding box center [399, 146] width 52 height 41
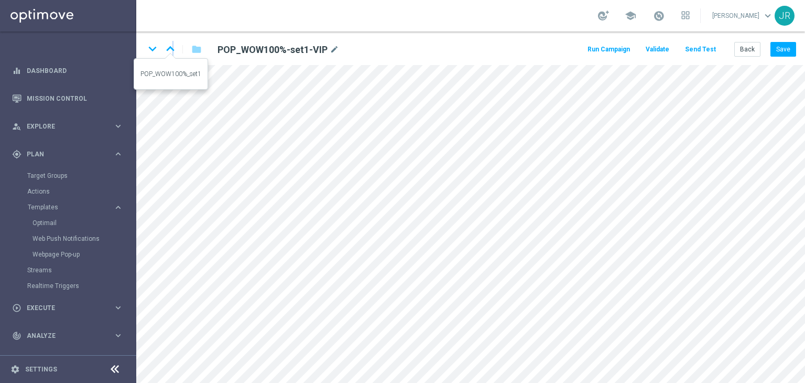
drag, startPoint x: 172, startPoint y: 47, endPoint x: 202, endPoint y: 61, distance: 32.8
click at [174, 47] on icon "keyboard_arrow_up" at bounding box center [170, 49] width 16 height 16
click at [747, 57] on div "keyboard_arrow_down keyboard_arrow_up folder POP_WOW100%_set1 mode_edit Run Cam…" at bounding box center [470, 48] width 669 height 34
click at [756, 48] on button "Back" at bounding box center [747, 49] width 26 height 15
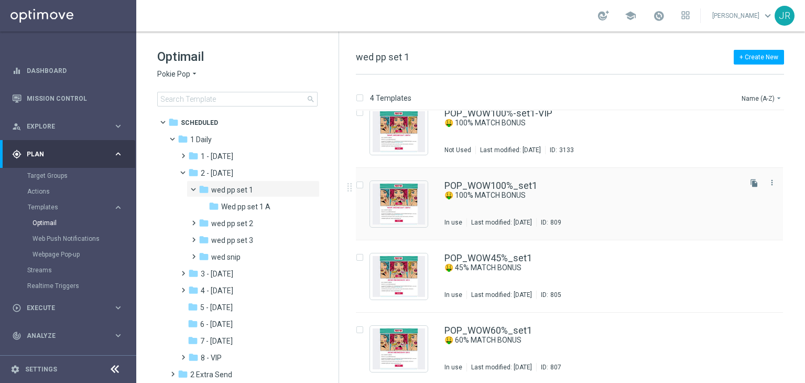
scroll to position [17, 0]
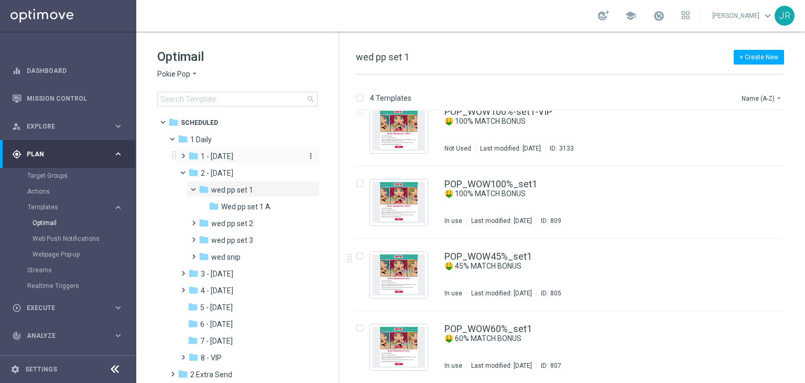
click at [245, 159] on div "folder 1 - Tuesday" at bounding box center [244, 156] width 112 height 12
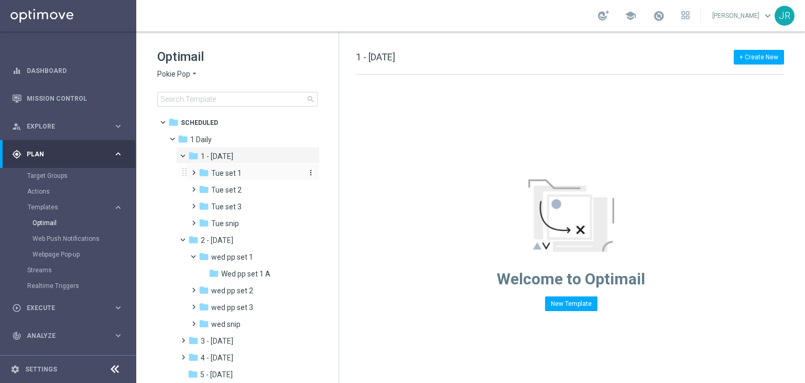
click at [245, 171] on div "folder Tue set 1" at bounding box center [250, 173] width 103 height 12
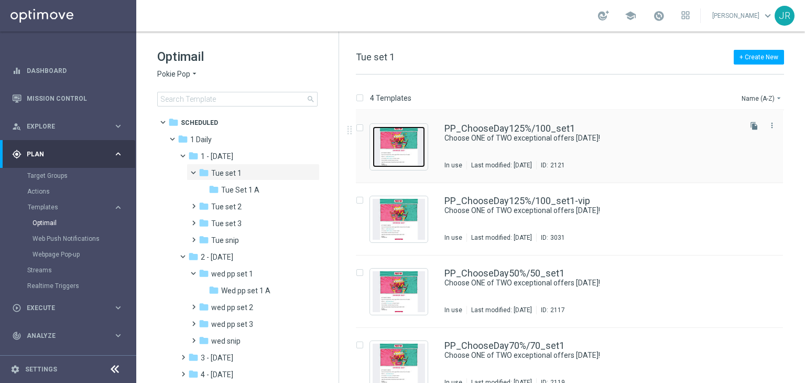
click at [403, 159] on img "Press SPACE to select this row." at bounding box center [399, 146] width 52 height 41
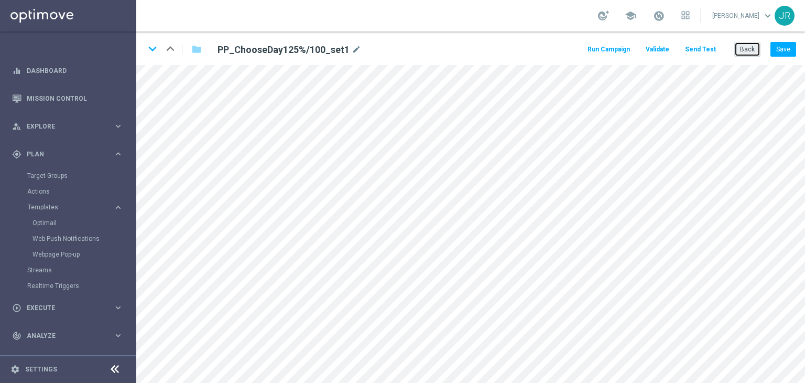
click at [753, 55] on button "Back" at bounding box center [747, 49] width 26 height 15
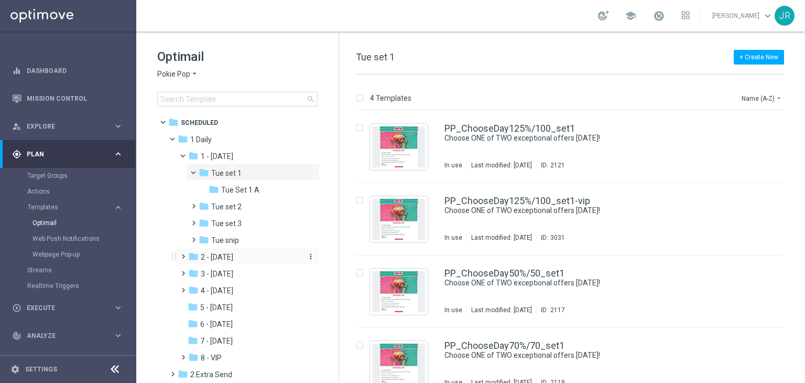
click at [232, 260] on span "2 - [DATE]" at bounding box center [217, 256] width 32 height 9
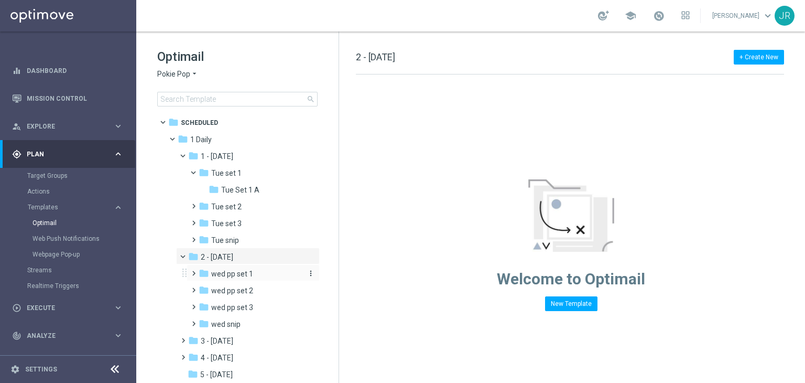
click at [240, 276] on span "wed pp set 1" at bounding box center [232, 273] width 42 height 9
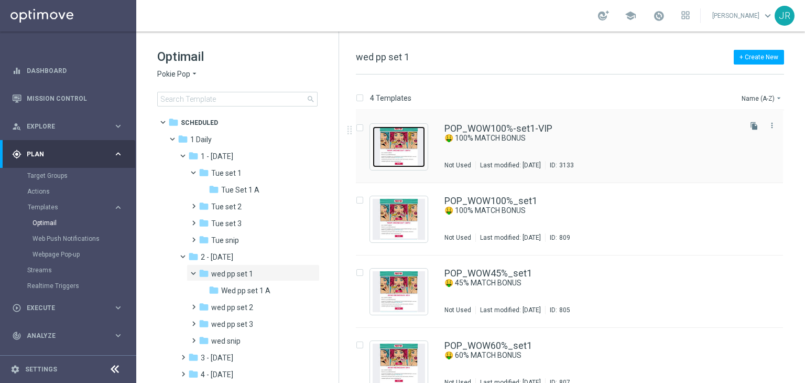
click at [414, 133] on img "Press SPACE to select this row." at bounding box center [399, 146] width 52 height 41
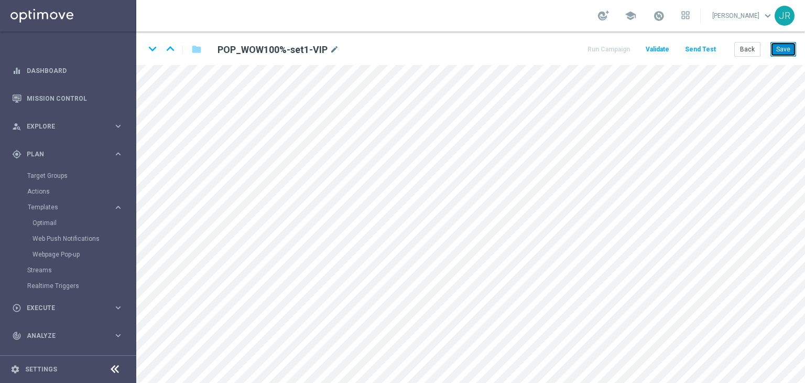
click at [787, 52] on button "Save" at bounding box center [783, 49] width 26 height 15
click at [149, 52] on icon "keyboard_arrow_down" at bounding box center [153, 49] width 16 height 16
drag, startPoint x: 784, startPoint y: 46, endPoint x: 784, endPoint y: 55, distance: 8.4
click at [785, 47] on button "Save" at bounding box center [783, 49] width 26 height 15
click at [150, 51] on icon "keyboard_arrow_down" at bounding box center [153, 49] width 16 height 16
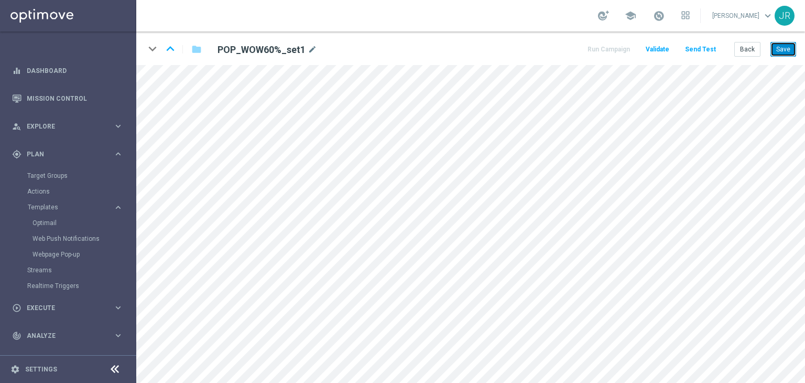
click at [780, 51] on button "Save" at bounding box center [783, 49] width 26 height 15
click at [786, 50] on button "Save" at bounding box center [783, 49] width 26 height 15
click at [788, 45] on button "Save" at bounding box center [783, 49] width 26 height 15
click at [789, 45] on button "Save" at bounding box center [783, 49] width 26 height 15
click at [757, 45] on button "Back" at bounding box center [747, 49] width 26 height 15
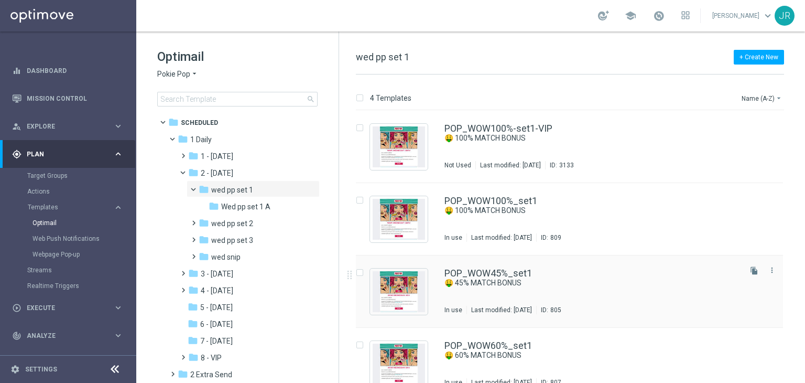
scroll to position [17, 0]
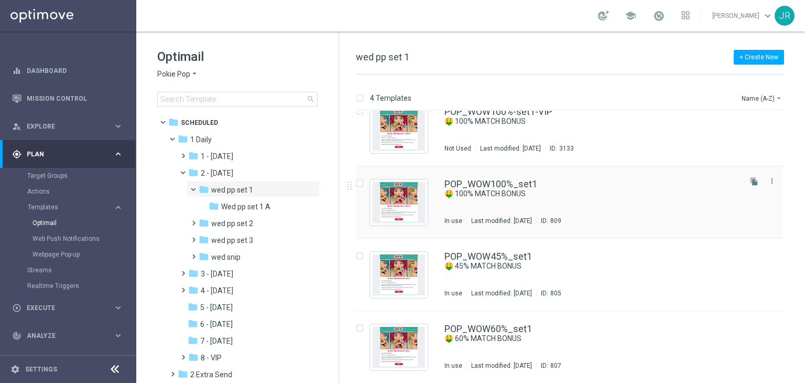
click at [491, 214] on div "POP_WOW100%_set1 🤑 100% MATCH BONUS In use Last modified: Tuesday, April 8, 202…" at bounding box center [591, 202] width 295 height 46
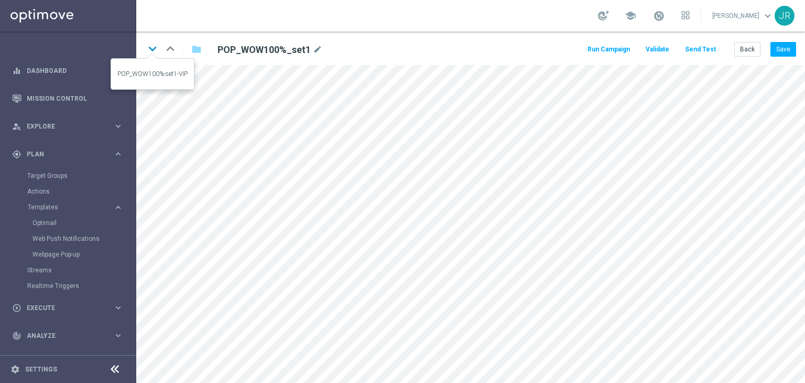
click at [151, 51] on icon "keyboard_arrow_down" at bounding box center [153, 49] width 16 height 16
click at [170, 48] on icon "keyboard_arrow_up" at bounding box center [170, 49] width 16 height 16
click at [786, 56] on button "Save" at bounding box center [783, 49] width 26 height 15
click at [157, 48] on icon "keyboard_arrow_down" at bounding box center [153, 49] width 16 height 16
drag, startPoint x: 151, startPoint y: 49, endPoint x: 163, endPoint y: 49, distance: 12.1
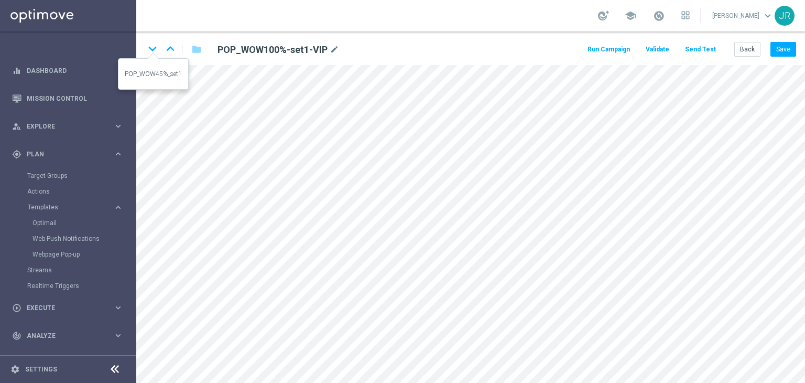
click at [151, 48] on icon "keyboard_arrow_down" at bounding box center [153, 49] width 16 height 16
click at [150, 51] on icon "keyboard_arrow_down" at bounding box center [153, 49] width 16 height 16
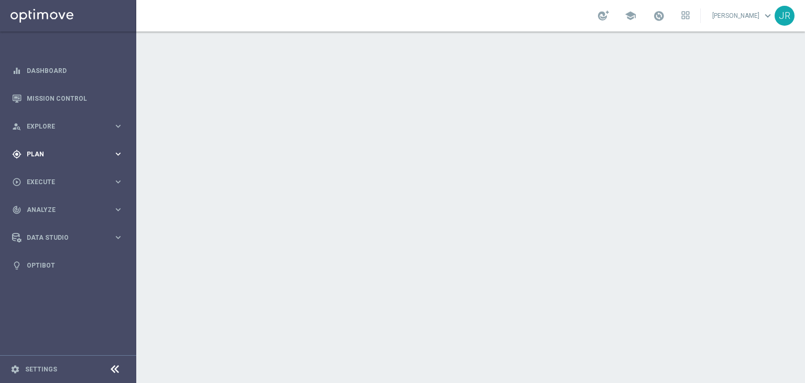
drag, startPoint x: 42, startPoint y: 149, endPoint x: 96, endPoint y: 156, distance: 54.4
click at [42, 149] on div "gps_fixed Plan" at bounding box center [62, 153] width 101 height 9
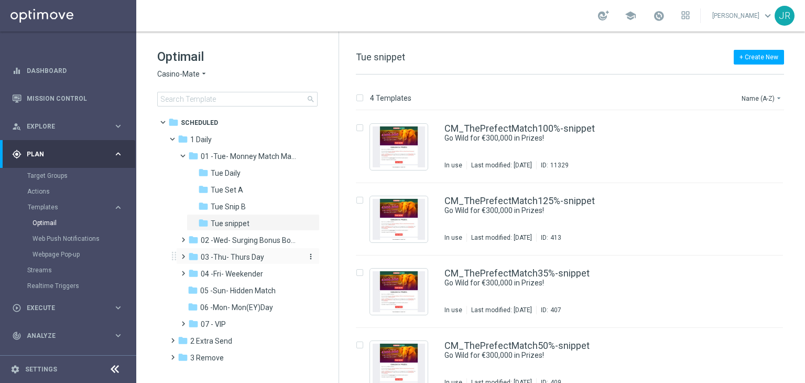
click at [229, 260] on span "03 -Thu- Thurs Day" at bounding box center [232, 256] width 63 height 9
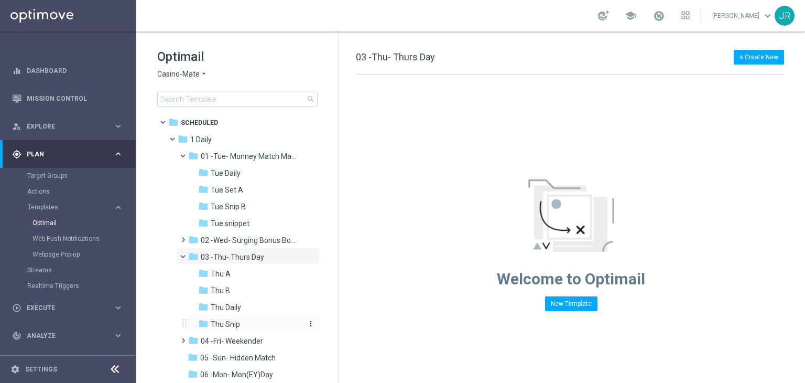
click at [234, 324] on span "Thu Snip" at bounding box center [225, 323] width 29 height 9
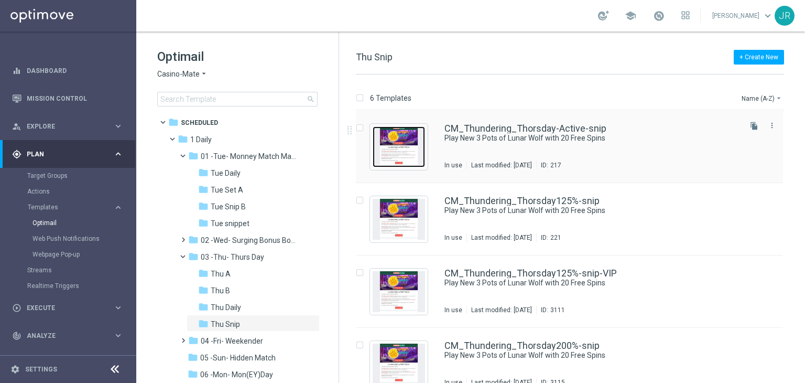
click at [388, 137] on img "Press SPACE to select this row." at bounding box center [399, 146] width 52 height 41
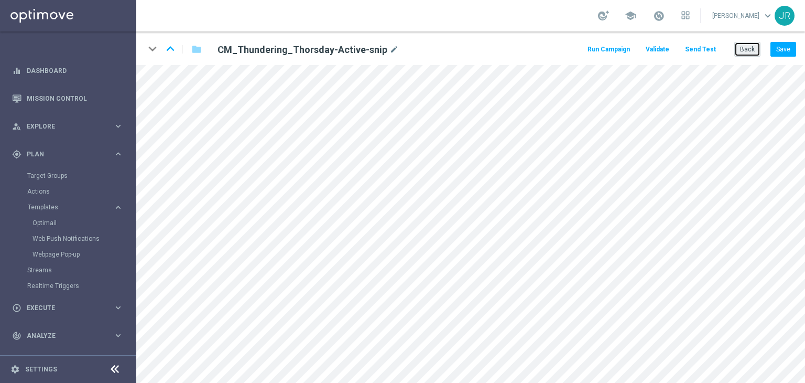
click at [743, 51] on button "Back" at bounding box center [747, 49] width 26 height 15
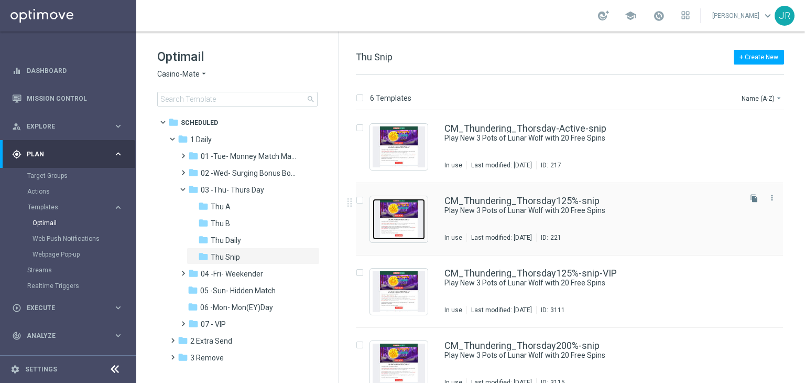
click at [411, 224] on img "Press SPACE to select this row." at bounding box center [399, 219] width 52 height 41
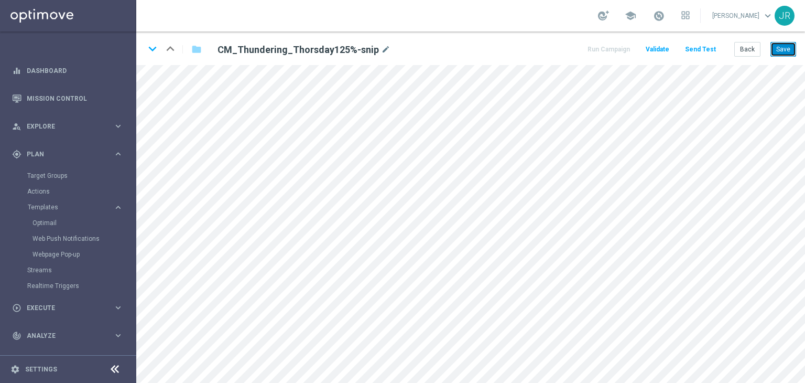
click at [779, 47] on button "Save" at bounding box center [783, 49] width 26 height 15
click at [790, 46] on button "Save" at bounding box center [783, 49] width 26 height 15
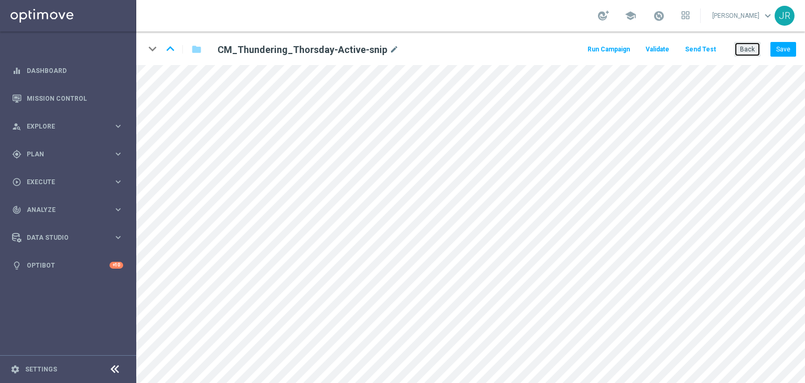
click at [742, 52] on button "Back" at bounding box center [747, 49] width 26 height 15
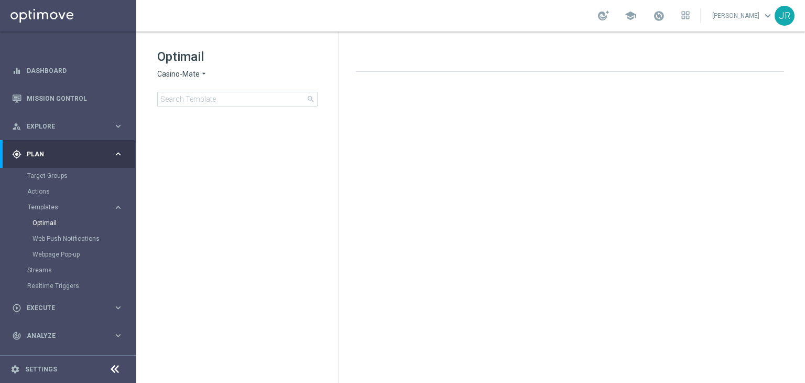
click at [176, 74] on span "Casino-Mate" at bounding box center [178, 74] width 42 height 10
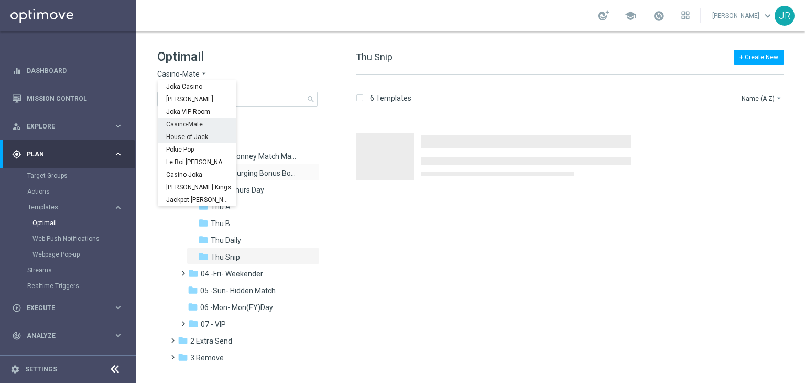
drag, startPoint x: 192, startPoint y: 138, endPoint x: 212, endPoint y: 164, distance: 32.2
click at [0, 0] on span "House of Jack" at bounding box center [0, 0] width 0 height 0
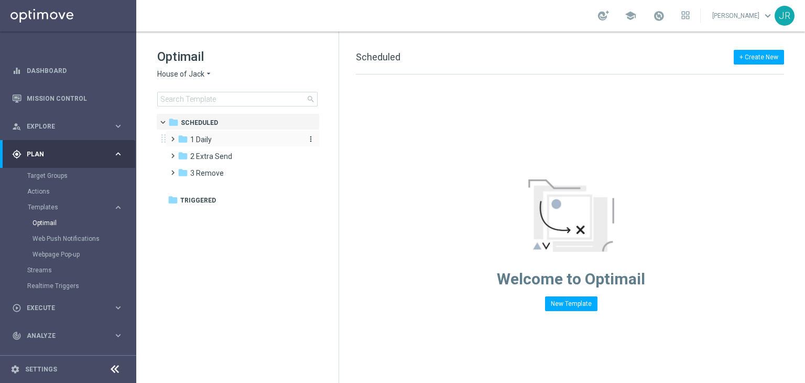
click at [210, 140] on span "1 Daily" at bounding box center [200, 139] width 21 height 9
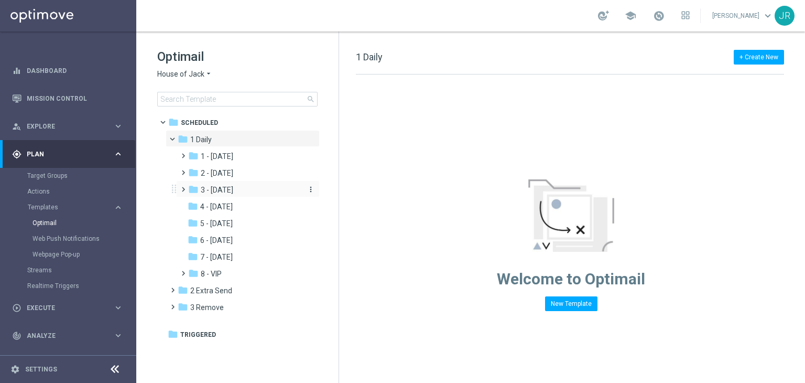
click at [230, 189] on span "3 - [DATE]" at bounding box center [217, 189] width 32 height 9
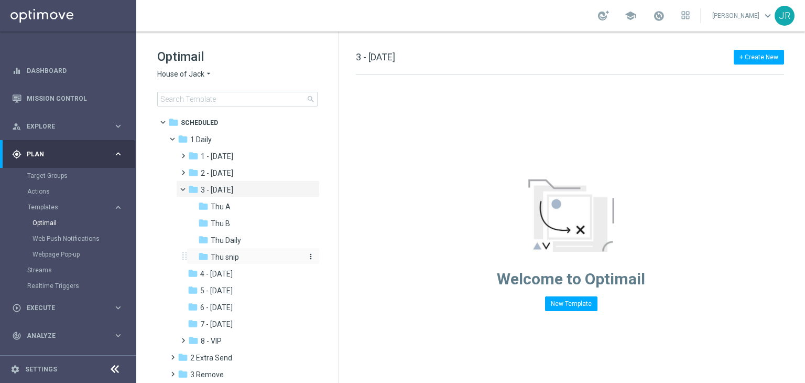
click at [235, 258] on span "Thu snip" at bounding box center [225, 256] width 28 height 9
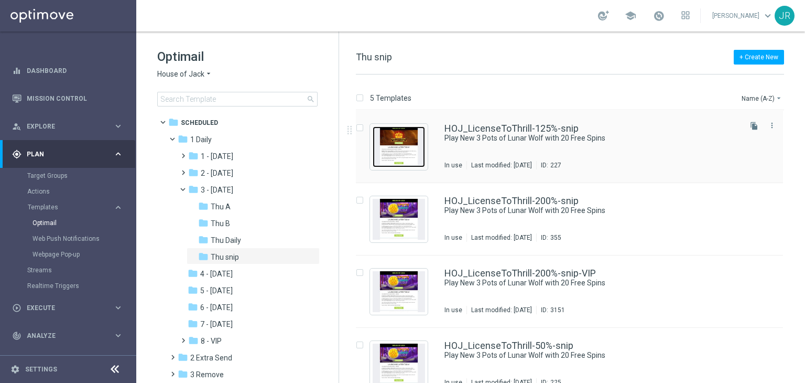
click at [407, 144] on img "Press SPACE to select this row." at bounding box center [399, 146] width 52 height 41
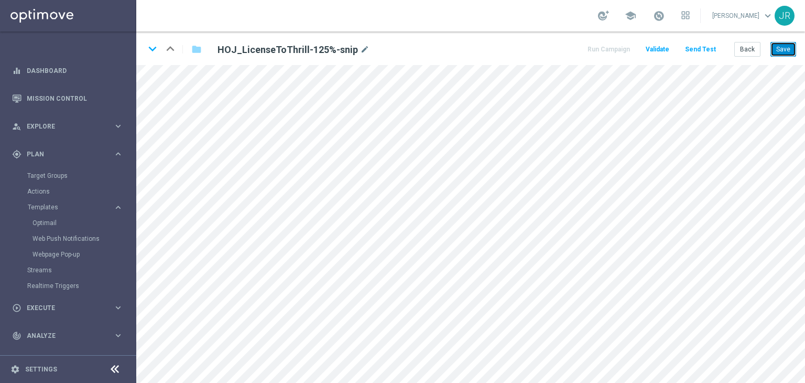
click at [790, 49] on button "Save" at bounding box center [783, 49] width 26 height 15
click at [785, 49] on button "Save" at bounding box center [783, 49] width 26 height 15
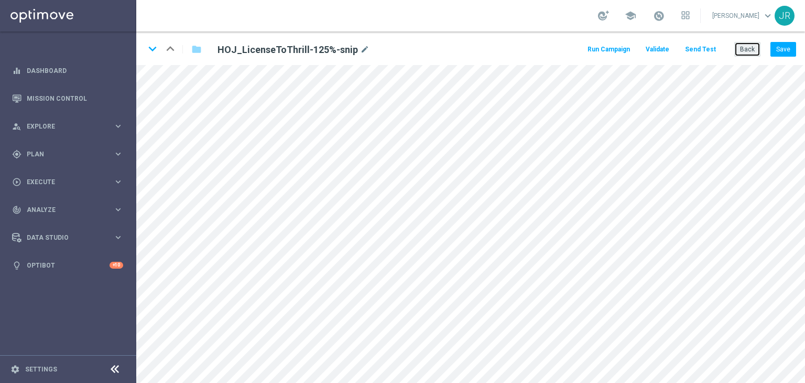
click at [750, 47] on button "Back" at bounding box center [747, 49] width 26 height 15
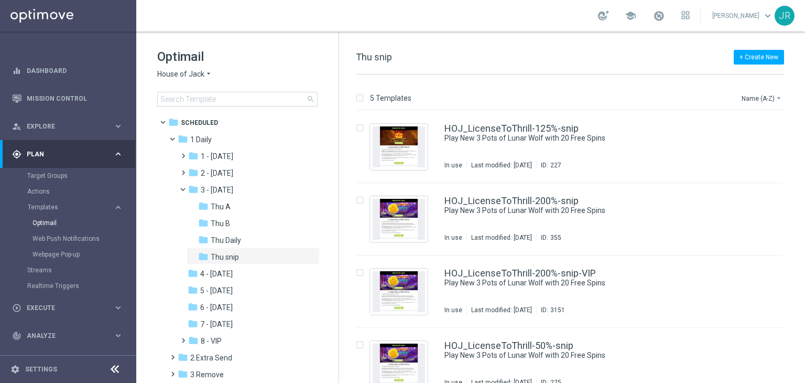
click at [184, 76] on span "House of Jack" at bounding box center [180, 74] width 47 height 10
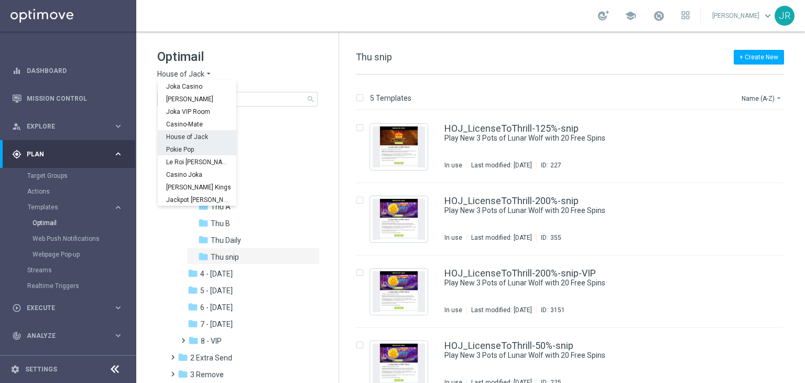
click at [0, 0] on span "Pokie Pop" at bounding box center [0, 0] width 0 height 0
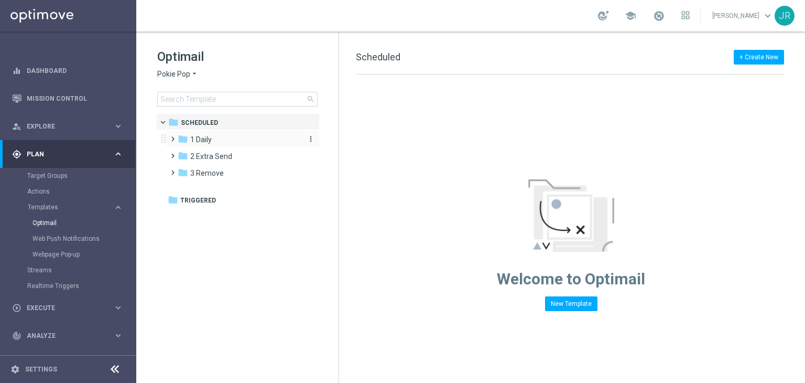
click at [216, 137] on div "folder 1 Daily" at bounding box center [238, 140] width 121 height 12
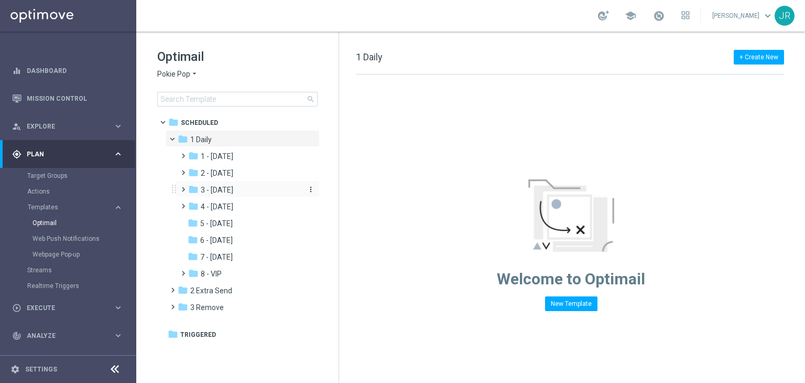
click at [230, 193] on span "3 - Thursday" at bounding box center [217, 189] width 32 height 9
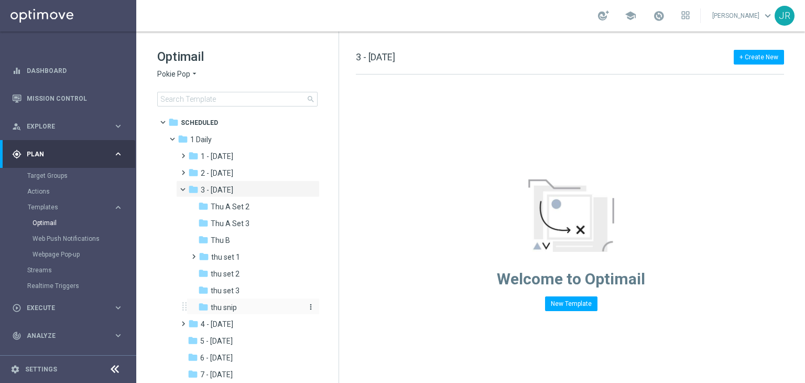
click at [238, 308] on div "folder thu snip" at bounding box center [249, 307] width 103 height 12
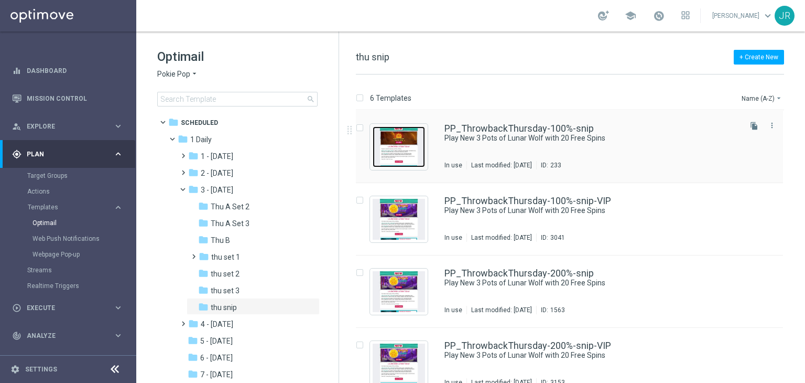
click at [409, 147] on img "Press SPACE to select this row." at bounding box center [399, 146] width 52 height 41
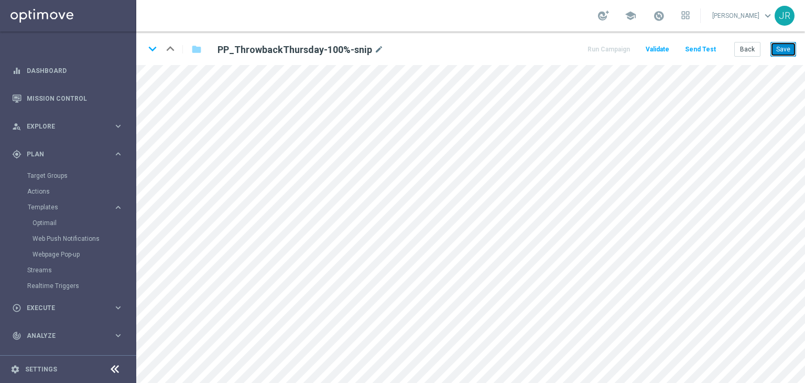
click at [780, 45] on button "Save" at bounding box center [783, 49] width 26 height 15
click at [786, 53] on button "Save" at bounding box center [783, 49] width 26 height 15
click at [780, 53] on button "Save" at bounding box center [783, 49] width 26 height 15
click at [782, 51] on button "Save" at bounding box center [783, 49] width 26 height 15
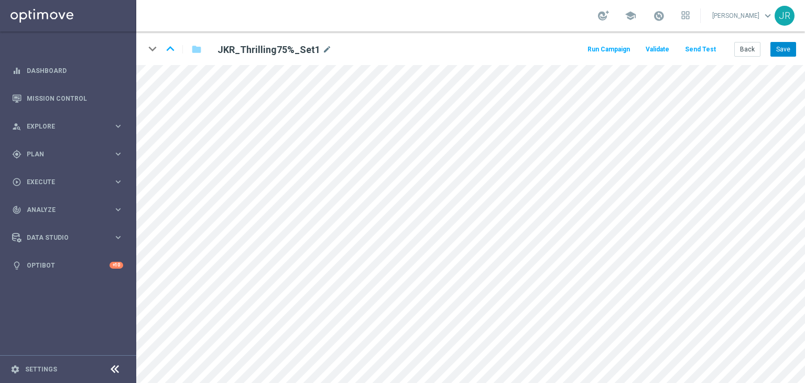
click at [784, 40] on div "keyboard_arrow_down keyboard_arrow_up folder JKR_Thrilling75%_Set1 mode_edit Ru…" at bounding box center [470, 48] width 669 height 34
click at [786, 45] on button "Save" at bounding box center [783, 49] width 26 height 15
click at [751, 49] on button "Back" at bounding box center [747, 49] width 26 height 15
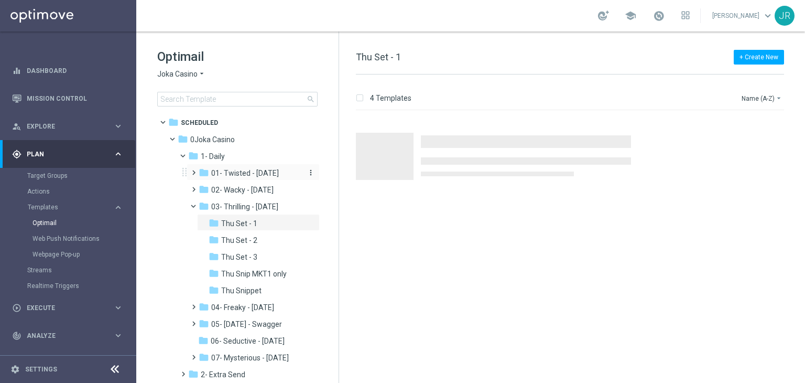
click at [229, 175] on span "01- Twisted - Tuesday" at bounding box center [245, 172] width 68 height 9
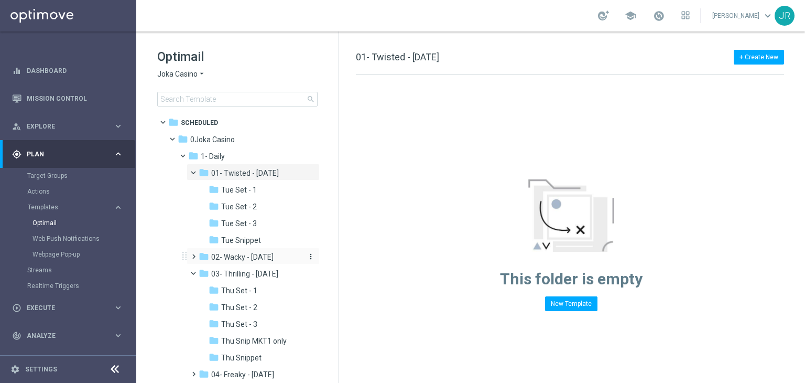
click at [241, 258] on span "02- Wacky - Wednesday" at bounding box center [242, 256] width 62 height 9
click at [249, 276] on span "Wed Set - 1" at bounding box center [240, 273] width 38 height 9
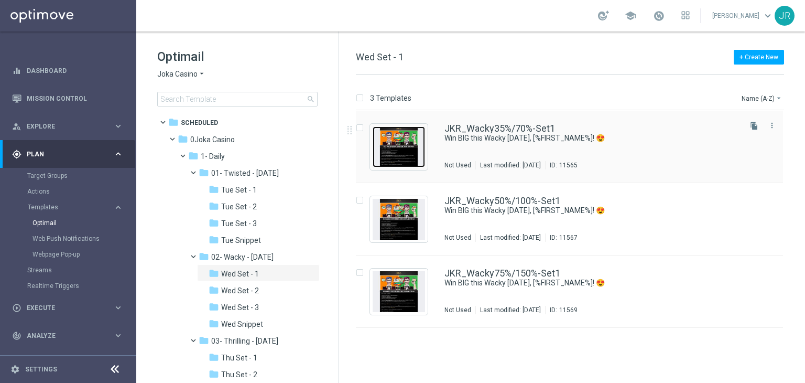
click at [402, 148] on img "Press SPACE to select this row." at bounding box center [399, 146] width 52 height 41
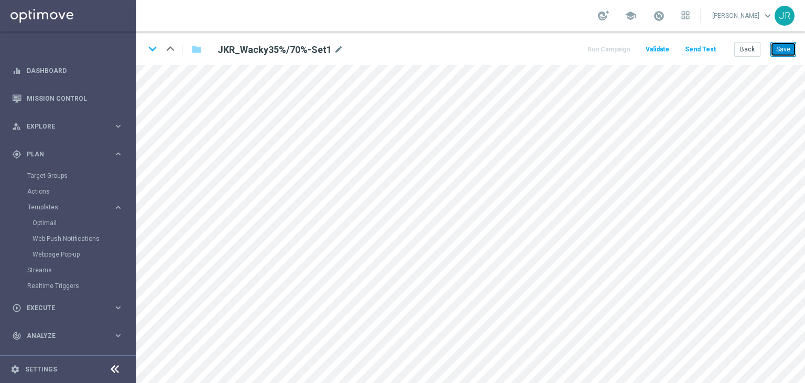
click at [782, 54] on button "Save" at bounding box center [783, 49] width 26 height 15
drag, startPoint x: 153, startPoint y: 48, endPoint x: 384, endPoint y: 147, distance: 251.0
click at [153, 48] on icon "keyboard_arrow_down" at bounding box center [153, 49] width 16 height 16
click at [778, 51] on button "Save" at bounding box center [783, 49] width 26 height 15
click at [153, 46] on icon "keyboard_arrow_down" at bounding box center [153, 49] width 16 height 16
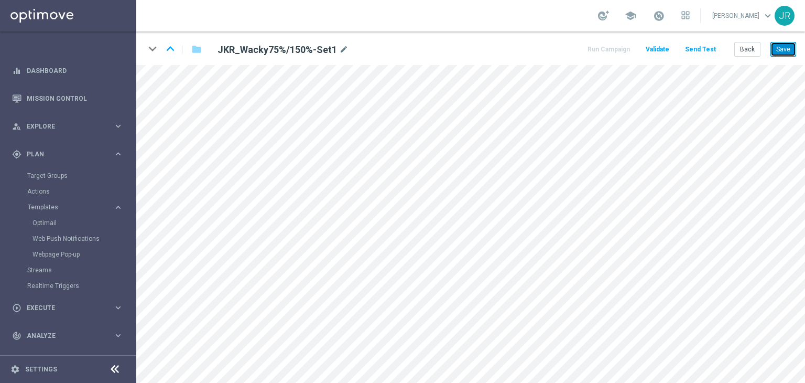
click at [786, 44] on button "Save" at bounding box center [783, 49] width 26 height 15
drag, startPoint x: 746, startPoint y: 47, endPoint x: 733, endPoint y: 52, distance: 14.4
click at [746, 47] on button "Back" at bounding box center [747, 49] width 26 height 15
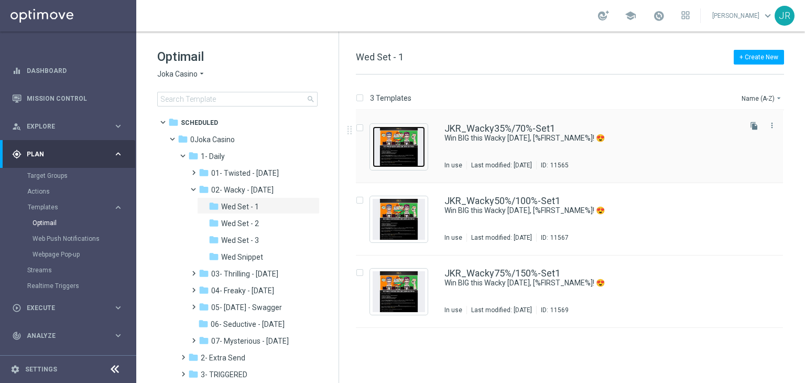
click at [399, 148] on img "Press SPACE to select this row." at bounding box center [399, 146] width 52 height 41
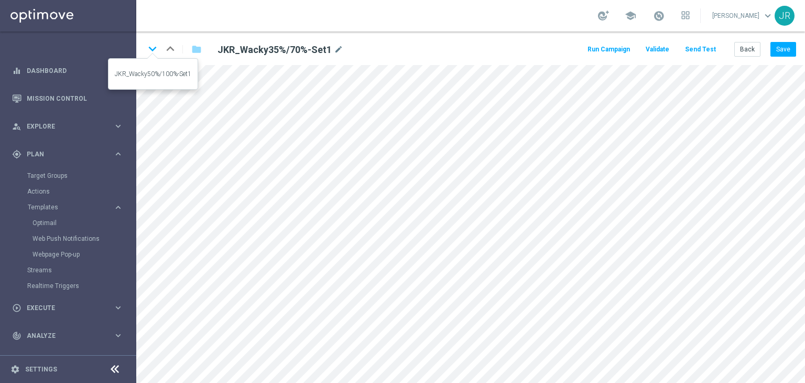
drag, startPoint x: 151, startPoint y: 50, endPoint x: 154, endPoint y: 58, distance: 8.5
click at [151, 51] on icon "keyboard_arrow_down" at bounding box center [153, 49] width 16 height 16
click at [151, 50] on icon "keyboard_arrow_down" at bounding box center [153, 49] width 16 height 16
click at [169, 47] on icon "keyboard_arrow_up" at bounding box center [170, 49] width 16 height 16
click at [780, 49] on button "Save" at bounding box center [783, 49] width 26 height 15
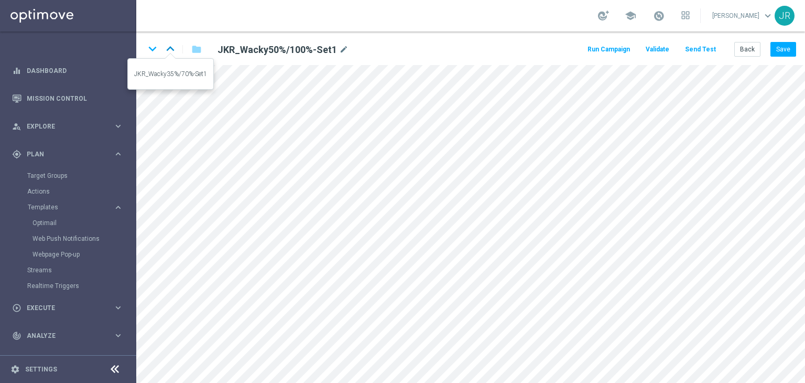
click at [168, 52] on icon "keyboard_arrow_up" at bounding box center [170, 49] width 16 height 16
click at [783, 45] on button "Save" at bounding box center [783, 49] width 26 height 15
click at [172, 50] on icon "keyboard_arrow_up" at bounding box center [170, 49] width 16 height 16
click at [170, 53] on icon "keyboard_arrow_up" at bounding box center [170, 49] width 16 height 16
click at [751, 49] on button "Back" at bounding box center [747, 49] width 26 height 15
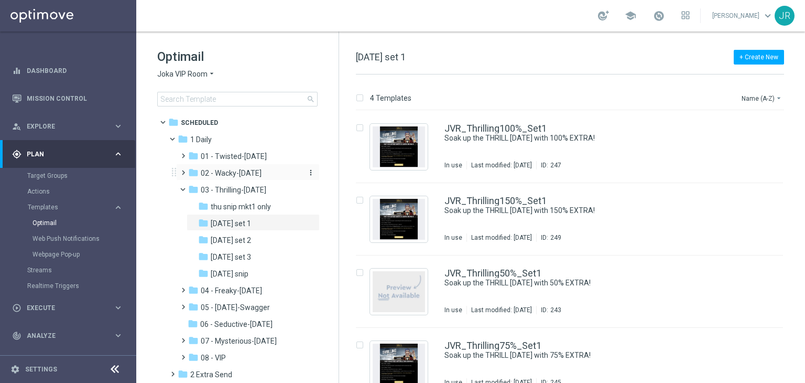
click at [231, 174] on span "02 - Wacky-Wednesday" at bounding box center [231, 172] width 61 height 9
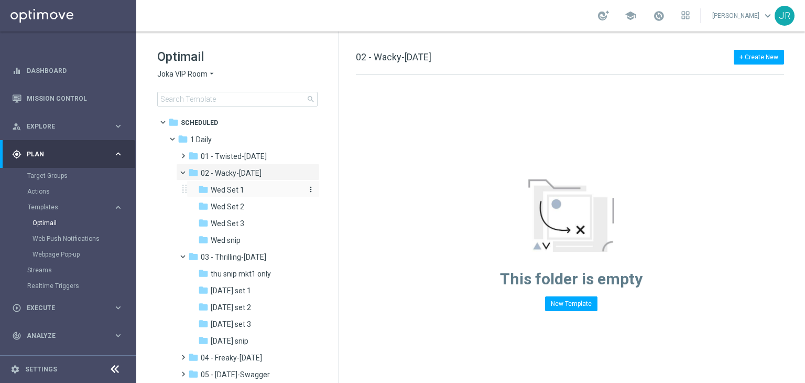
click at [237, 193] on span "Wed Set 1" at bounding box center [228, 189] width 34 height 9
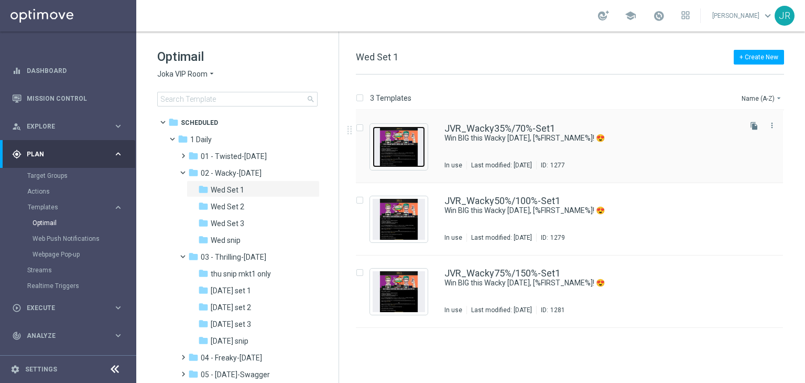
click at [409, 155] on img "Press SPACE to select this row." at bounding box center [399, 146] width 52 height 41
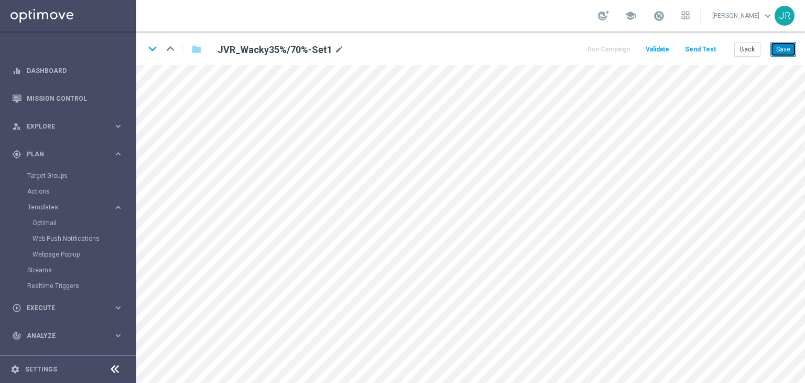
click at [791, 48] on button "Save" at bounding box center [783, 49] width 26 height 15
click at [155, 47] on icon "keyboard_arrow_down" at bounding box center [153, 49] width 16 height 16
click at [785, 49] on button "Save" at bounding box center [783, 49] width 26 height 15
click at [154, 50] on icon "keyboard_arrow_down" at bounding box center [153, 49] width 16 height 16
click at [790, 50] on button "Save" at bounding box center [783, 49] width 26 height 15
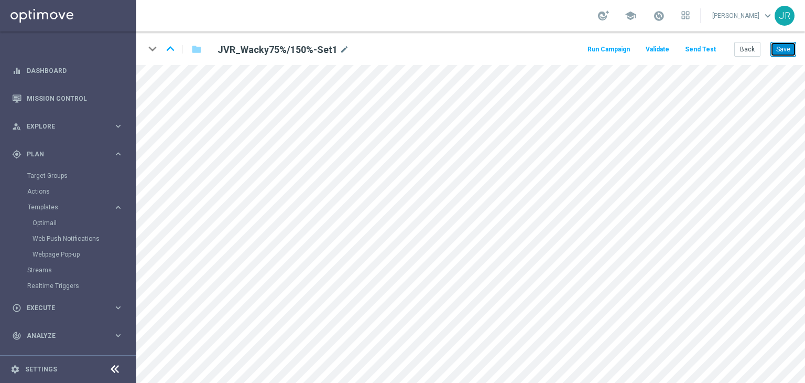
click at [783, 47] on button "Save" at bounding box center [783, 49] width 26 height 15
click at [174, 48] on icon "keyboard_arrow_up" at bounding box center [170, 49] width 16 height 16
click at [784, 49] on button "Save" at bounding box center [783, 49] width 26 height 15
click at [168, 49] on icon "keyboard_arrow_up" at bounding box center [170, 49] width 16 height 16
click at [784, 49] on button "Save" at bounding box center [783, 49] width 26 height 15
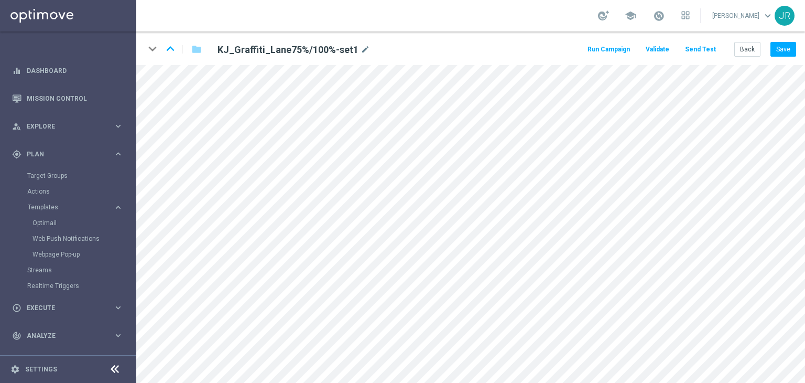
click at [779, 46] on button "Save" at bounding box center [783, 49] width 26 height 15
click at [786, 46] on button "Save" at bounding box center [783, 49] width 26 height 15
click at [780, 51] on button "Save" at bounding box center [783, 49] width 26 height 15
drag, startPoint x: 789, startPoint y: 46, endPoint x: 626, endPoint y: 2, distance: 168.8
click at [788, 46] on button "Save" at bounding box center [783, 49] width 26 height 15
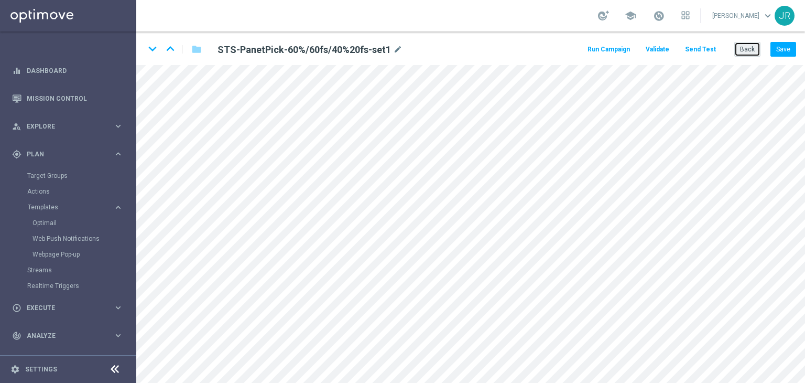
click at [747, 47] on button "Back" at bounding box center [747, 49] width 26 height 15
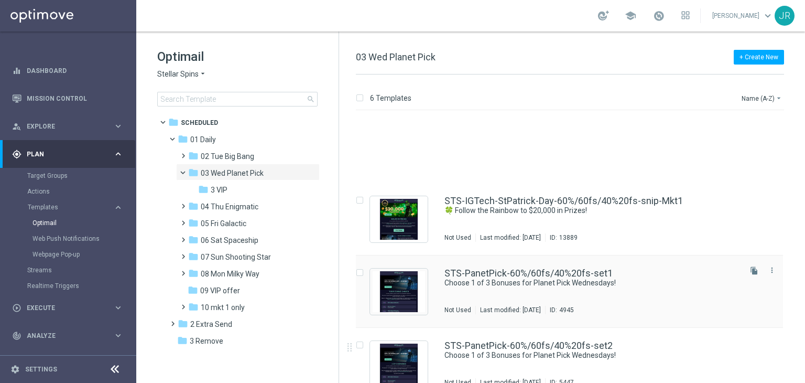
scroll to position [105, 0]
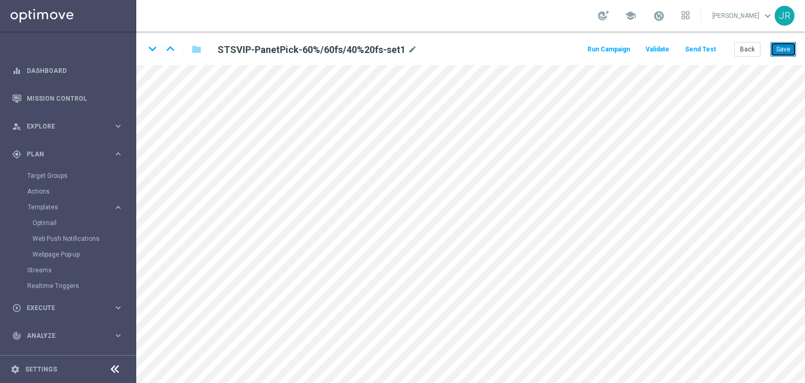
click at [784, 49] on button "Save" at bounding box center [783, 49] width 26 height 15
click at [751, 45] on button "Back" at bounding box center [747, 49] width 26 height 15
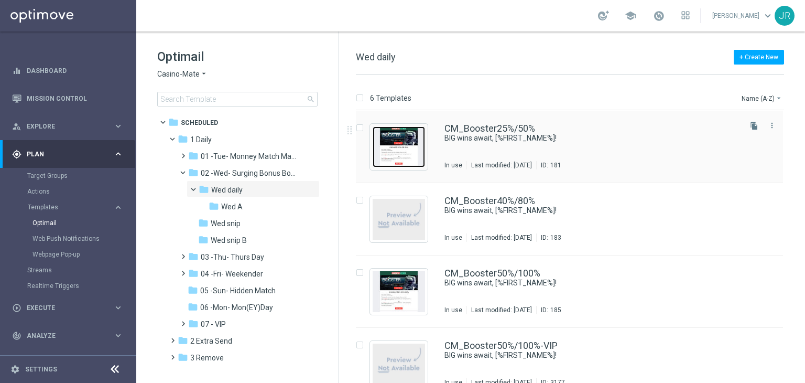
click at [407, 136] on img "Press SPACE to select this row." at bounding box center [399, 146] width 52 height 41
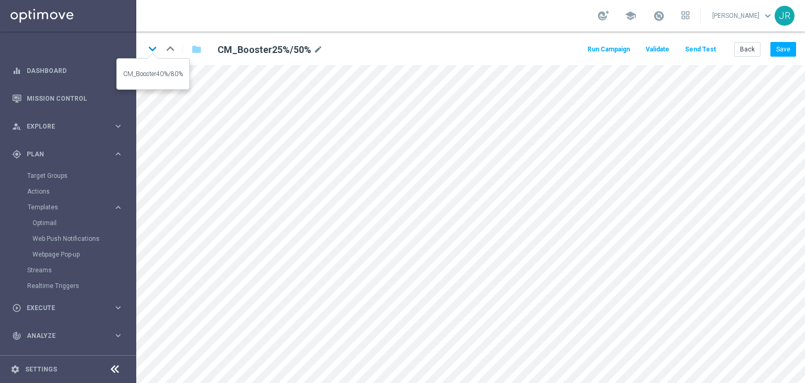
click at [151, 48] on icon "keyboard_arrow_down" at bounding box center [153, 49] width 16 height 16
click at [151, 45] on icon "keyboard_arrow_down" at bounding box center [153, 49] width 16 height 16
click at [149, 48] on icon "keyboard_arrow_down" at bounding box center [153, 49] width 16 height 16
click at [153, 50] on icon "keyboard_arrow_down" at bounding box center [153, 49] width 16 height 16
click at [157, 48] on icon "keyboard_arrow_down" at bounding box center [153, 49] width 16 height 16
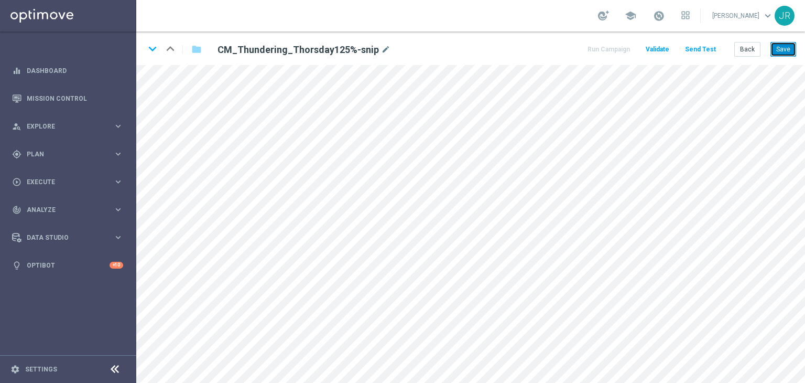
click at [788, 46] on button "Save" at bounding box center [783, 49] width 26 height 15
click at [785, 48] on button "Save" at bounding box center [783, 49] width 26 height 15
